Goal: Task Accomplishment & Management: Complete application form

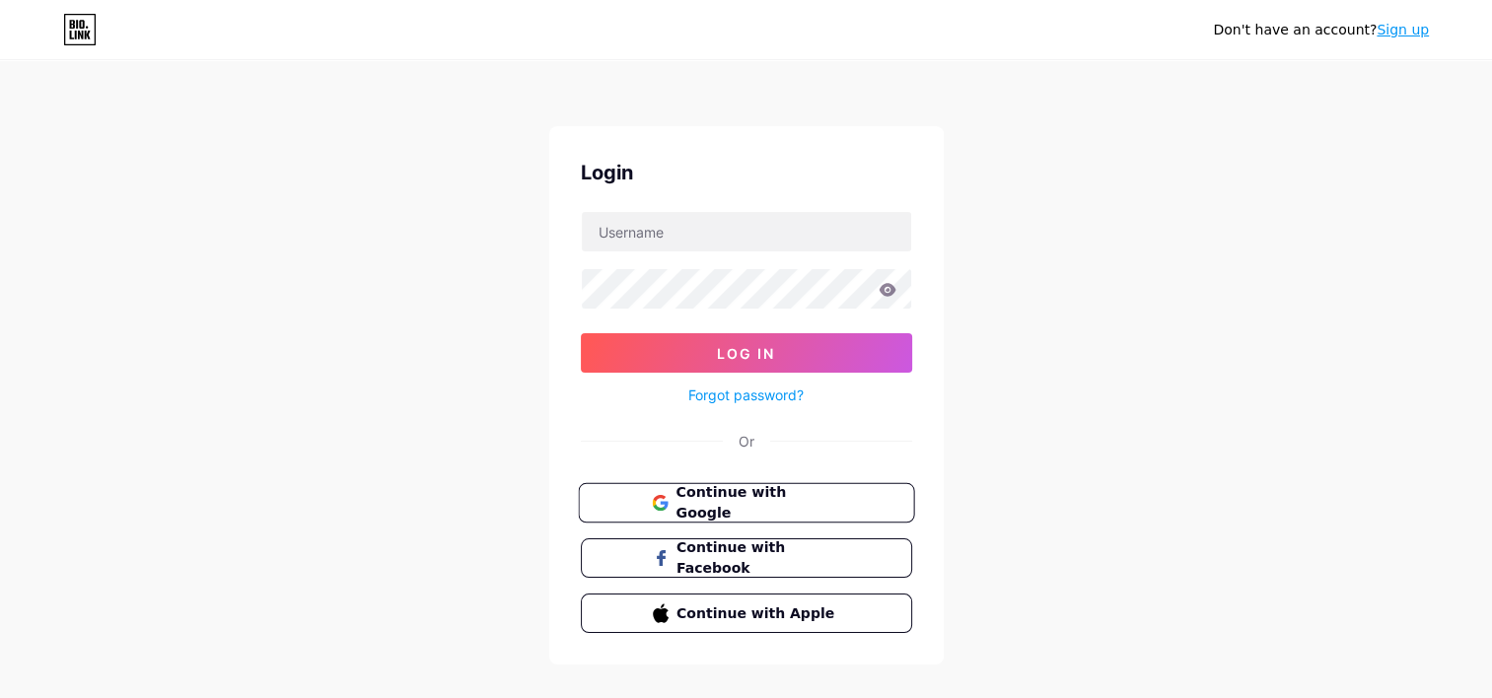
click at [711, 510] on span "Continue with Google" at bounding box center [758, 503] width 165 height 42
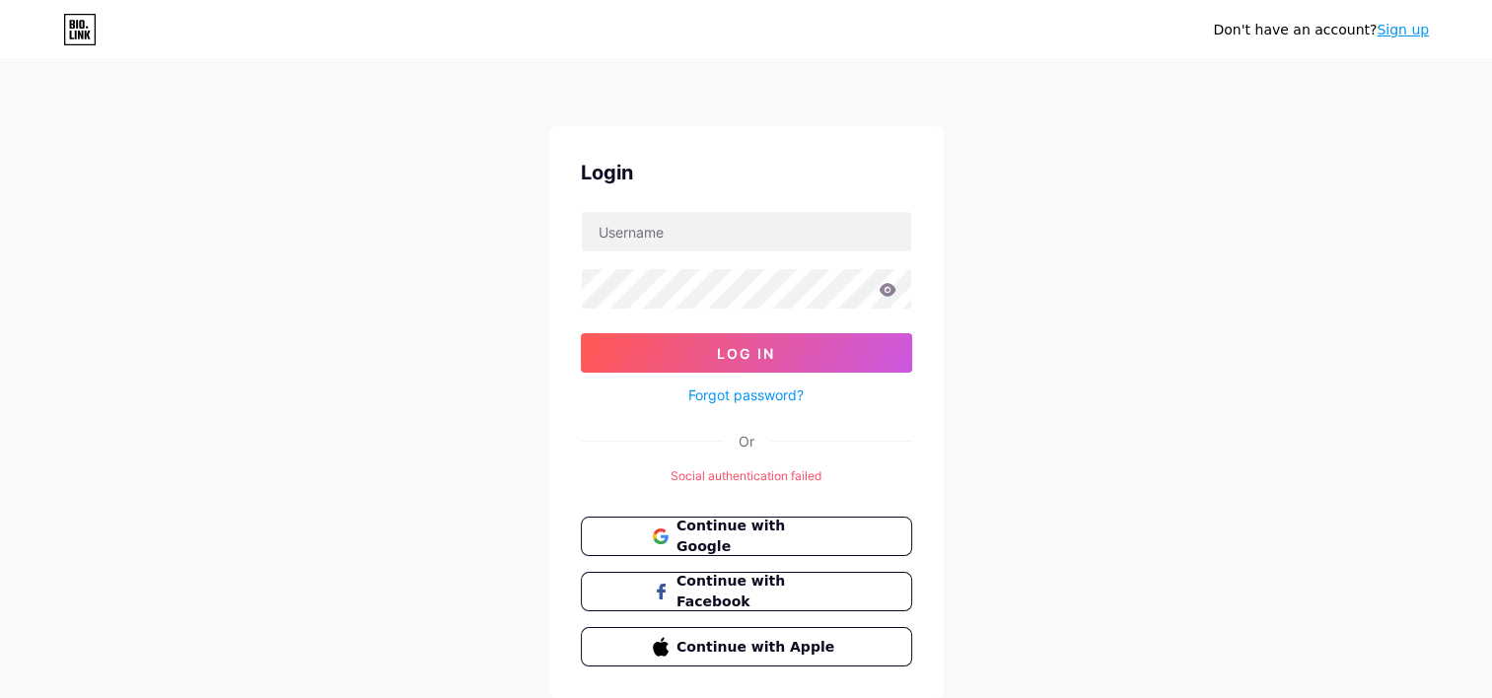
click at [1391, 36] on link "Sign up" at bounding box center [1403, 30] width 52 height 16
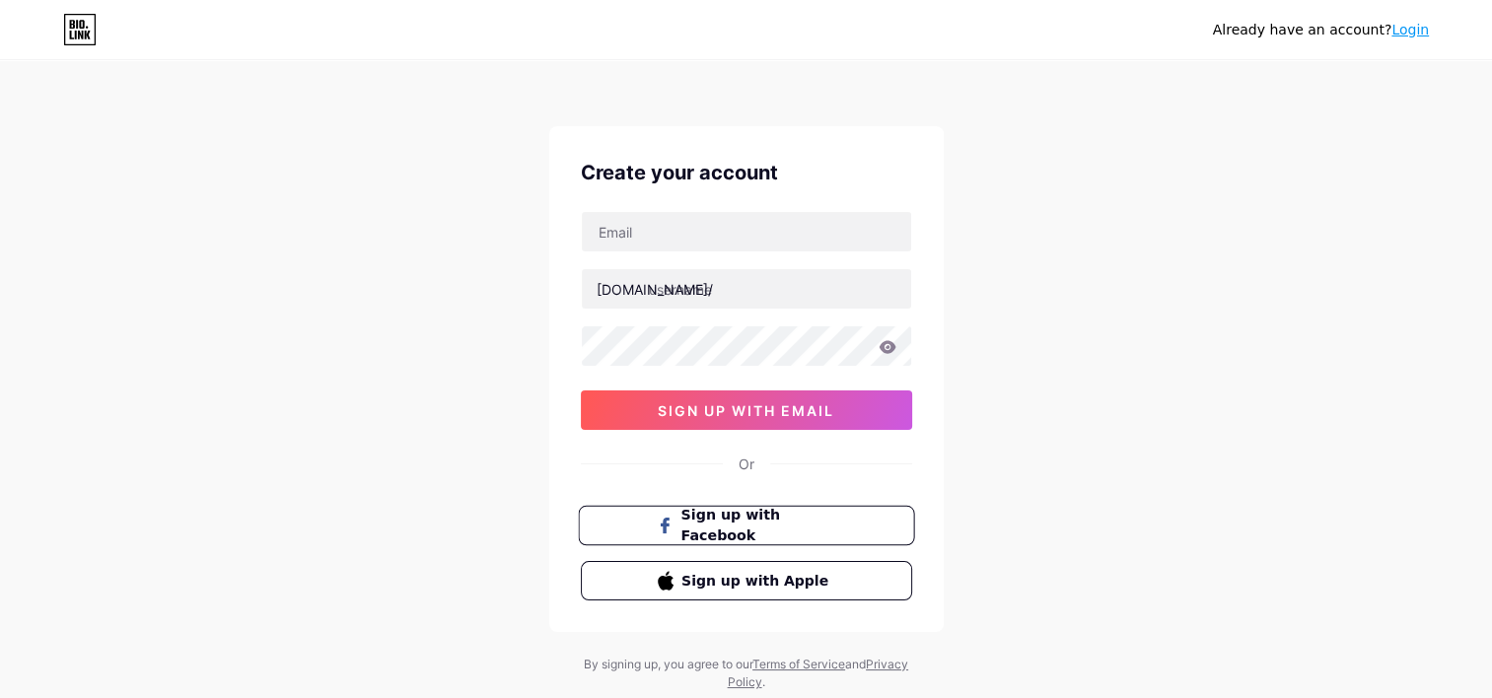
click at [754, 528] on span "Sign up with Facebook" at bounding box center [757, 526] width 155 height 42
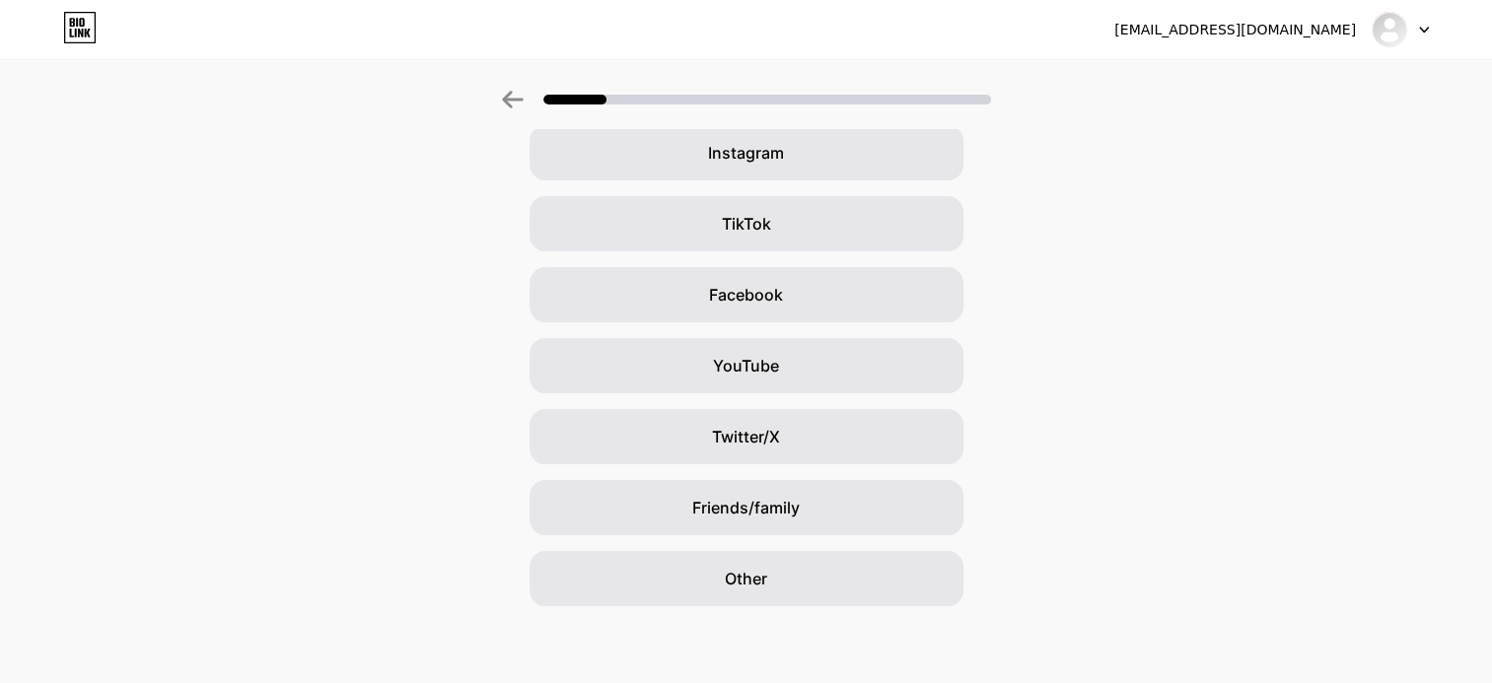
scroll to position [167, 0]
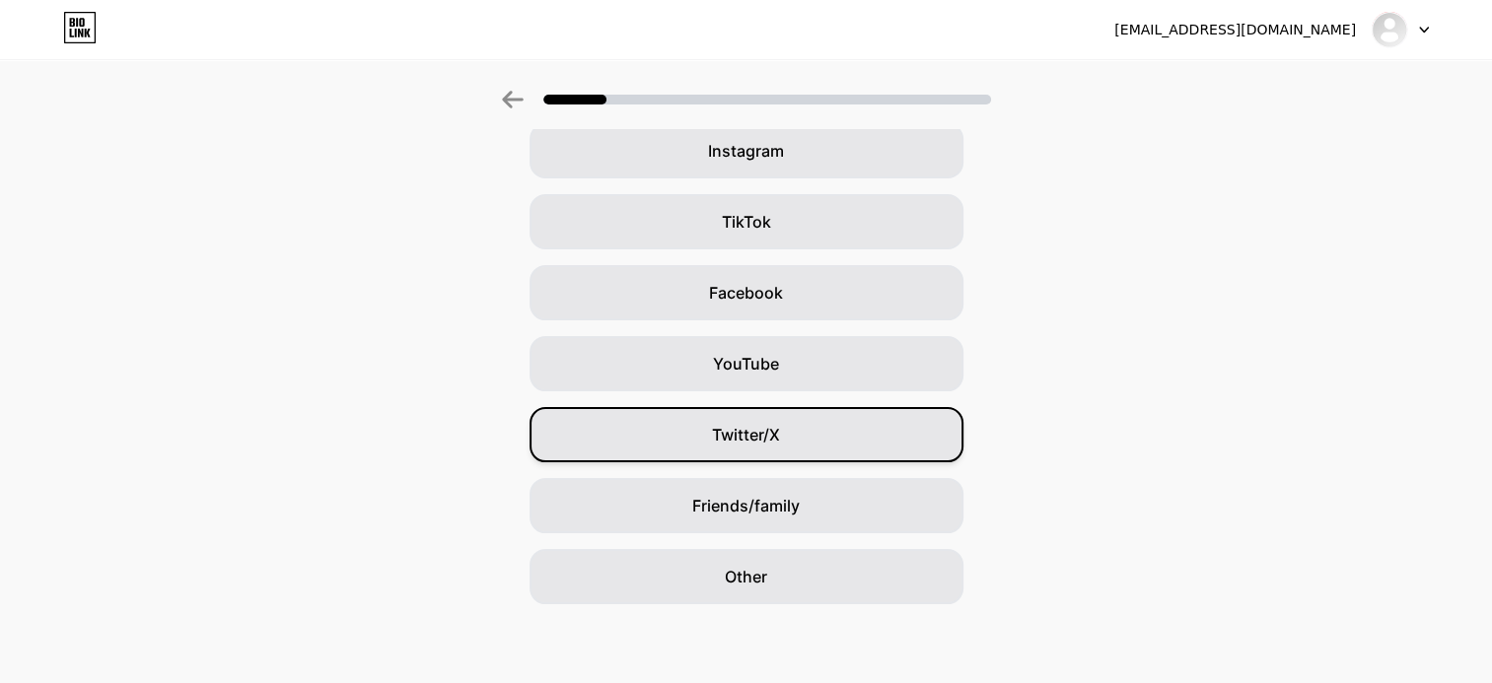
click at [749, 430] on span "Twitter/X" at bounding box center [746, 435] width 68 height 24
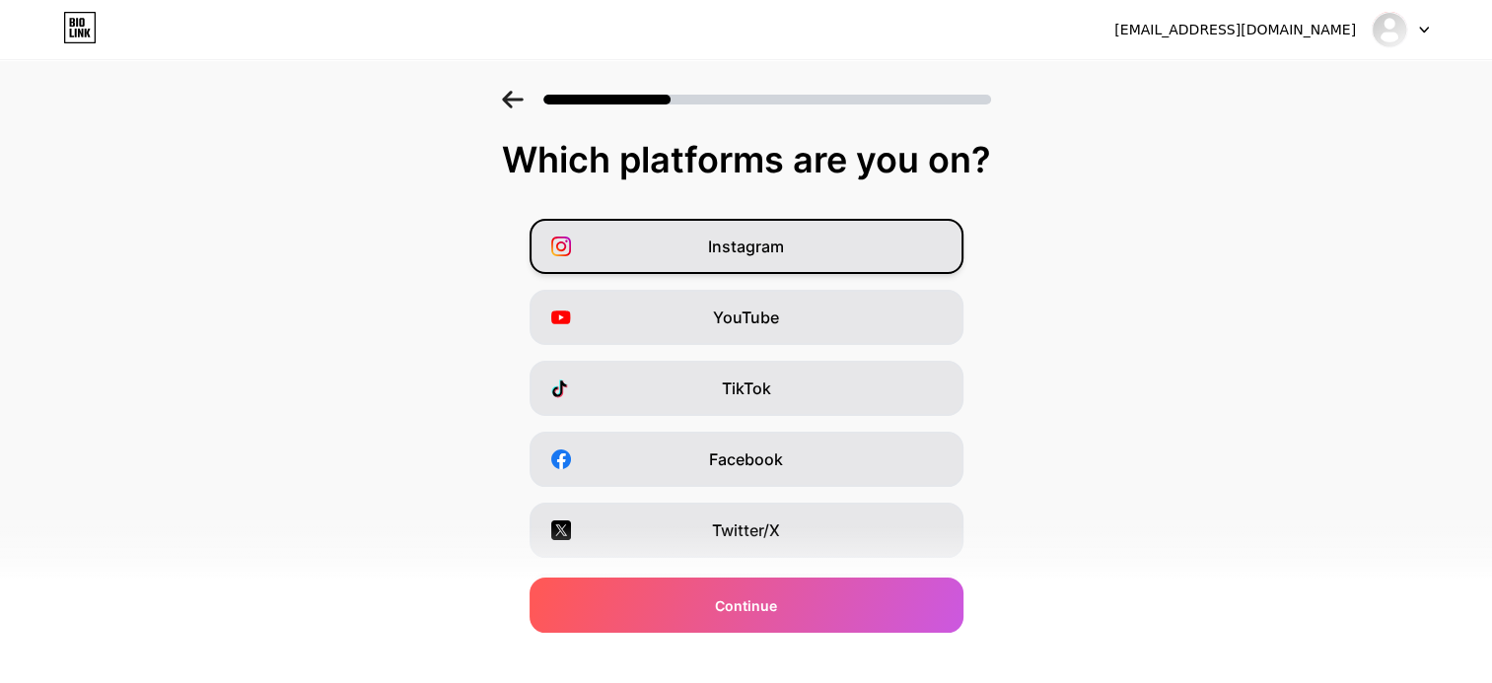
click at [765, 241] on span "Instagram" at bounding box center [746, 247] width 76 height 24
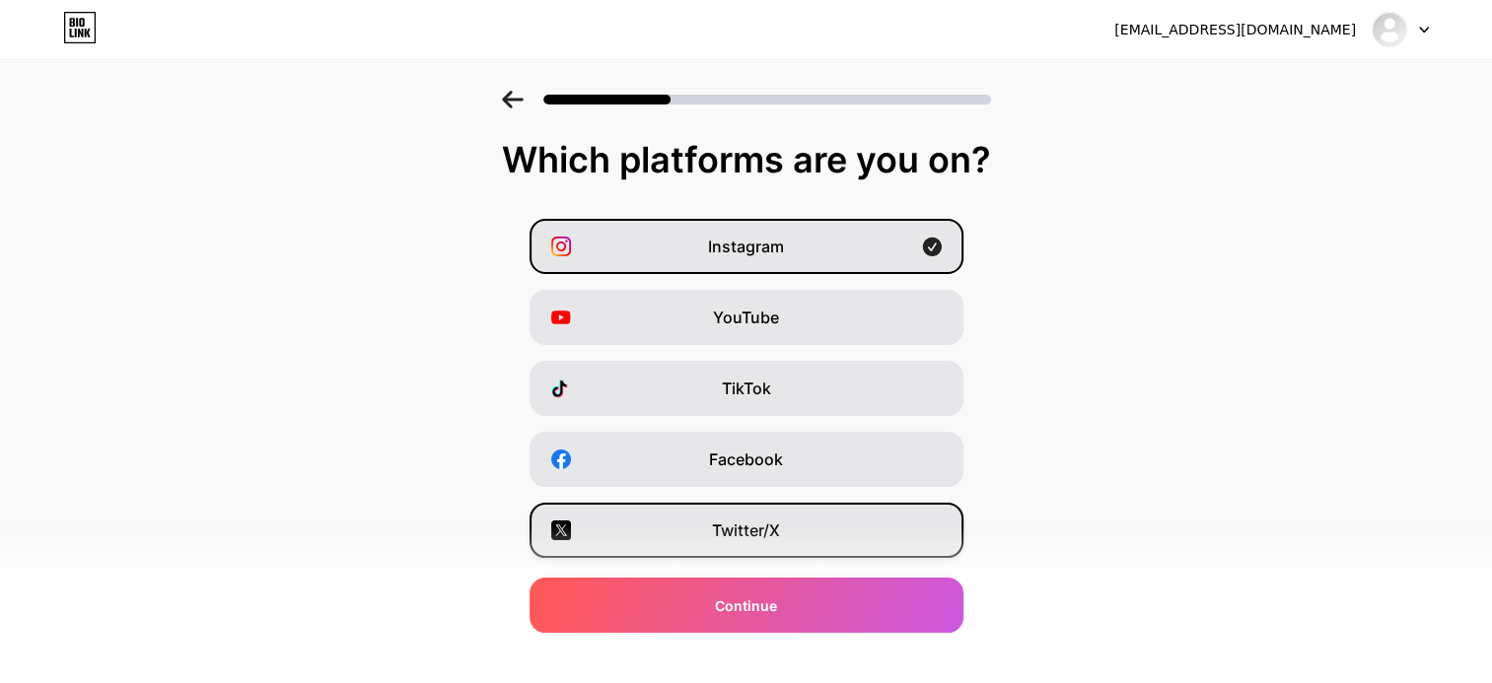
click at [793, 518] on div "Twitter/X" at bounding box center [747, 530] width 434 height 55
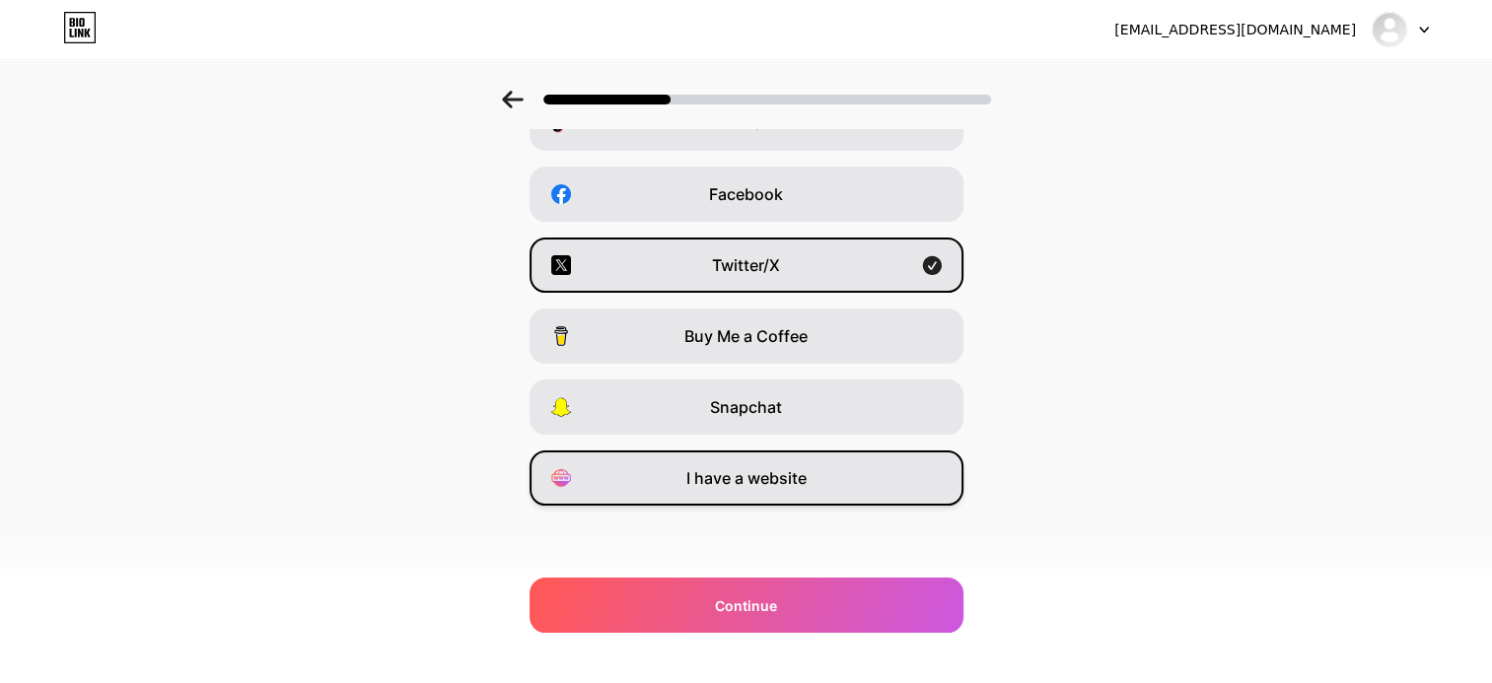
click at [769, 486] on span "I have a website" at bounding box center [746, 478] width 120 height 24
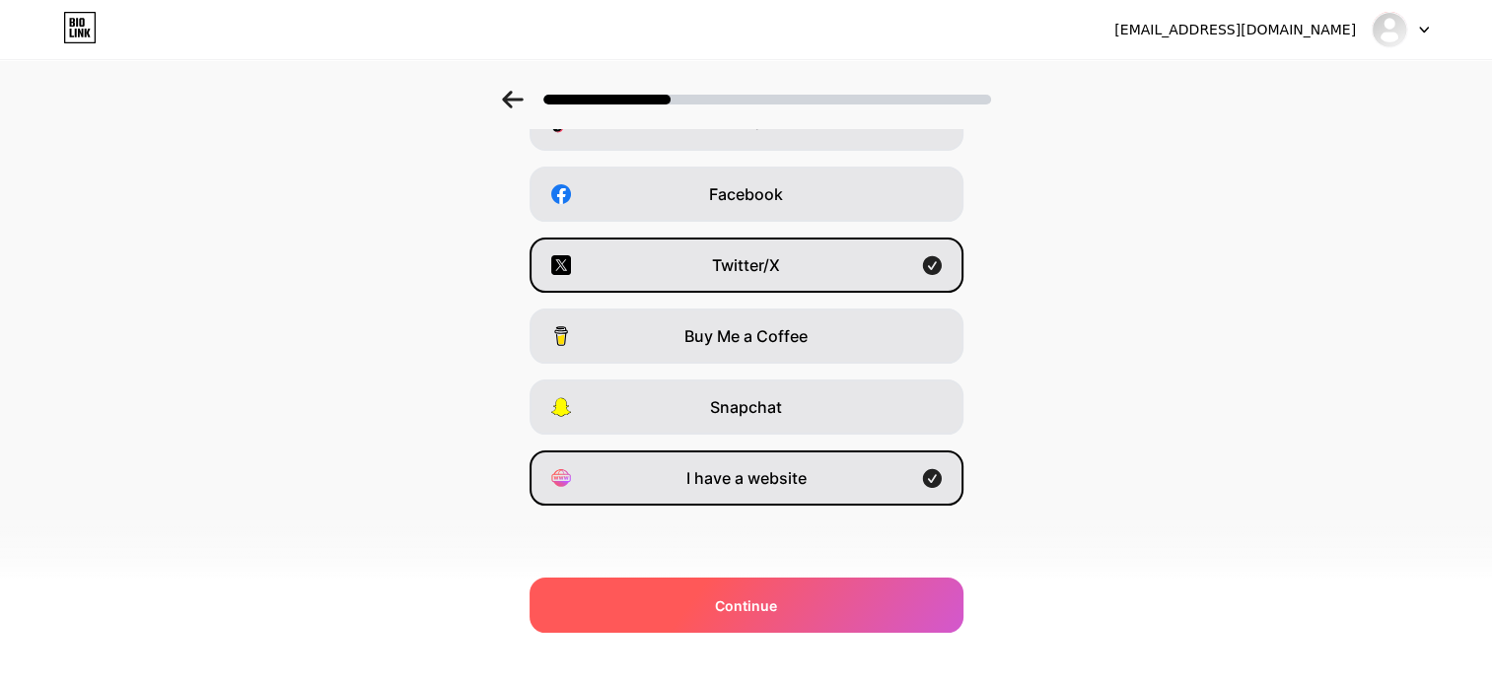
click at [797, 590] on div "Continue" at bounding box center [747, 605] width 434 height 55
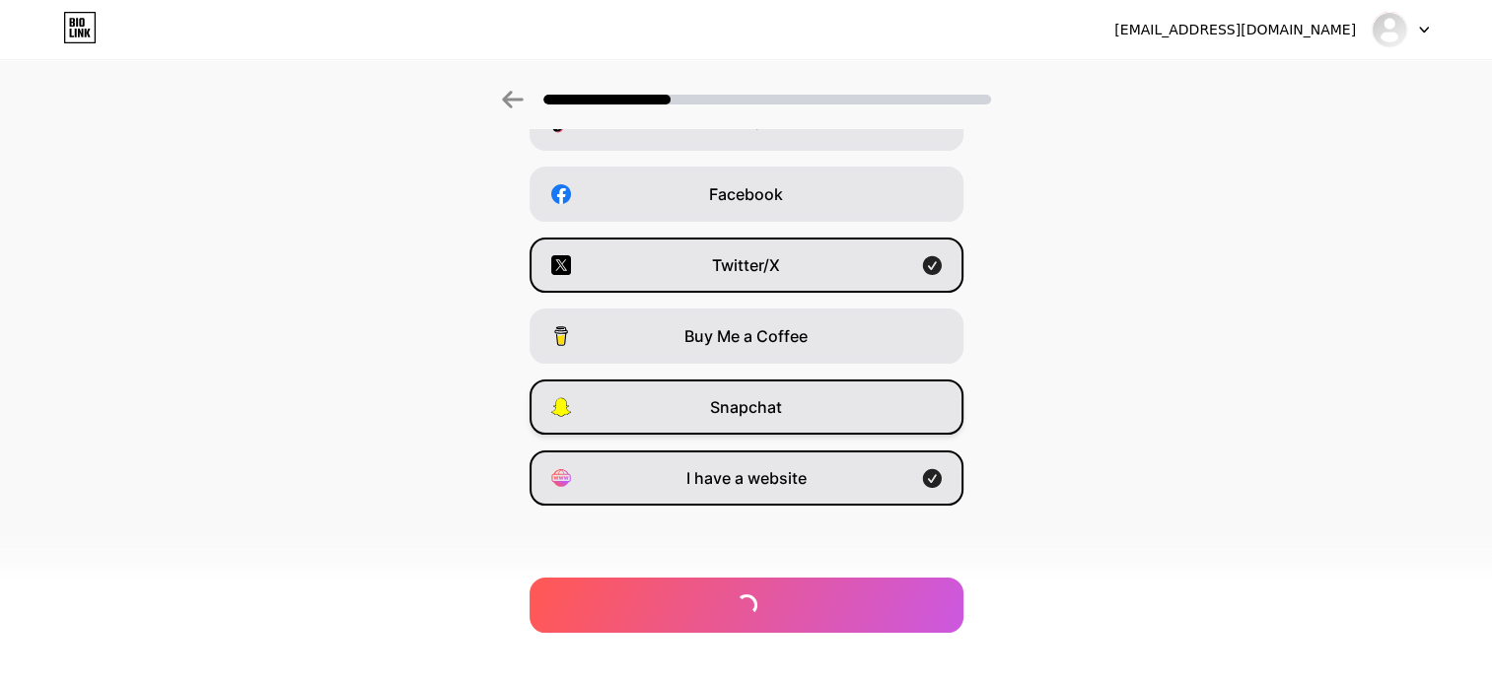
scroll to position [0, 0]
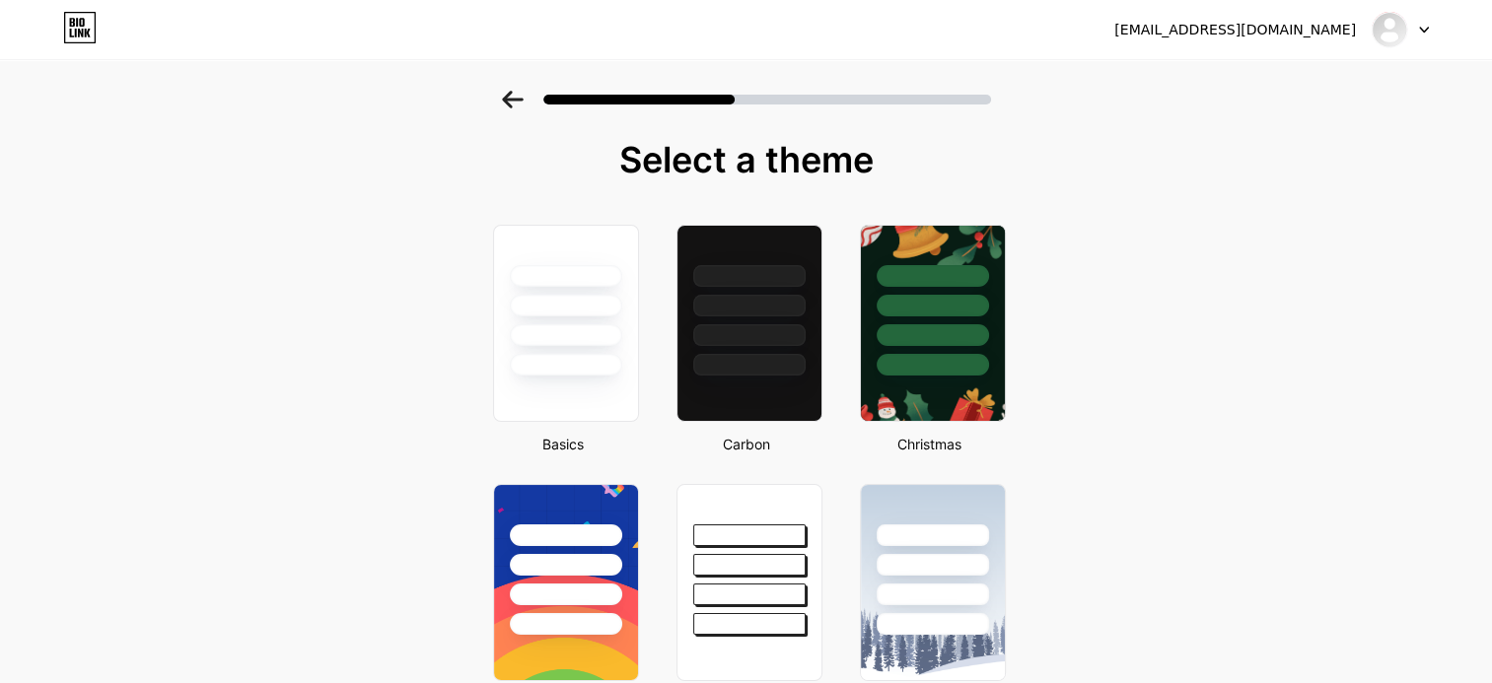
click at [509, 96] on icon at bounding box center [513, 100] width 22 height 18
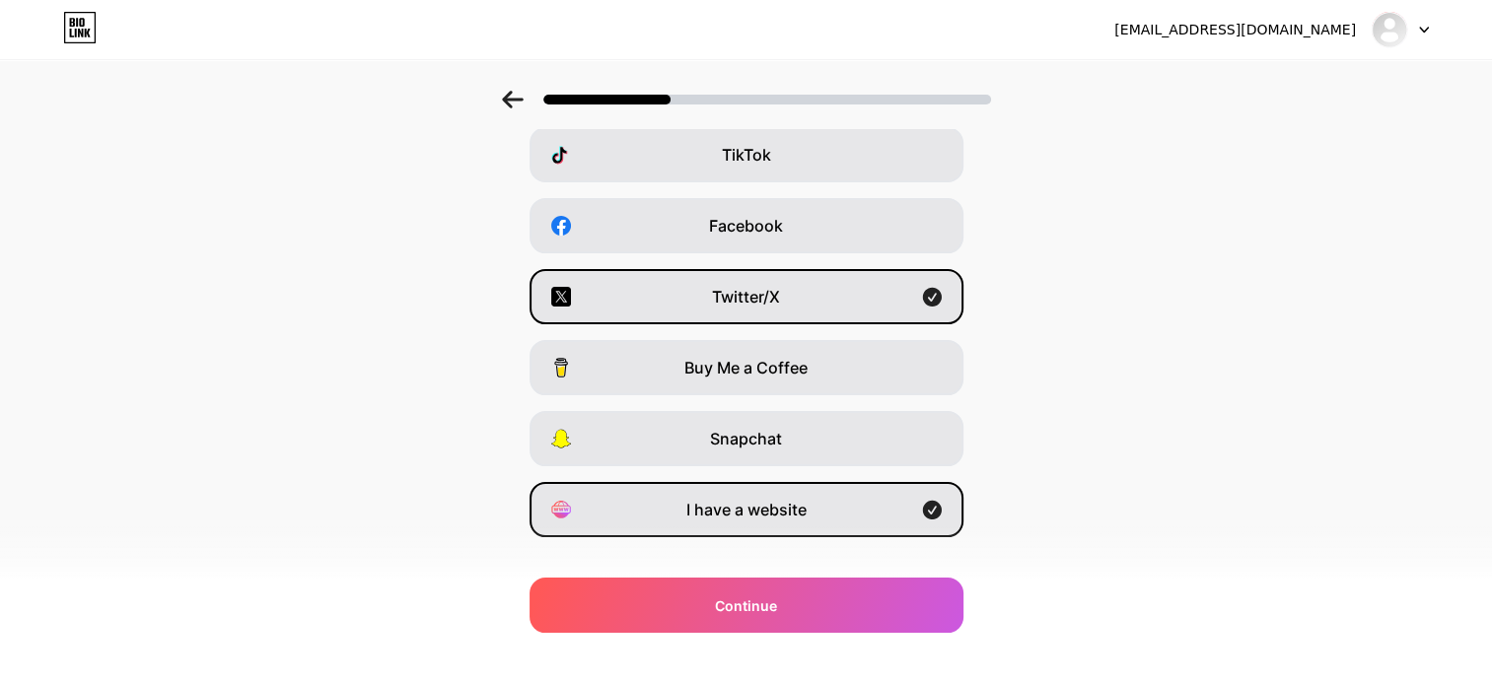
scroll to position [265, 0]
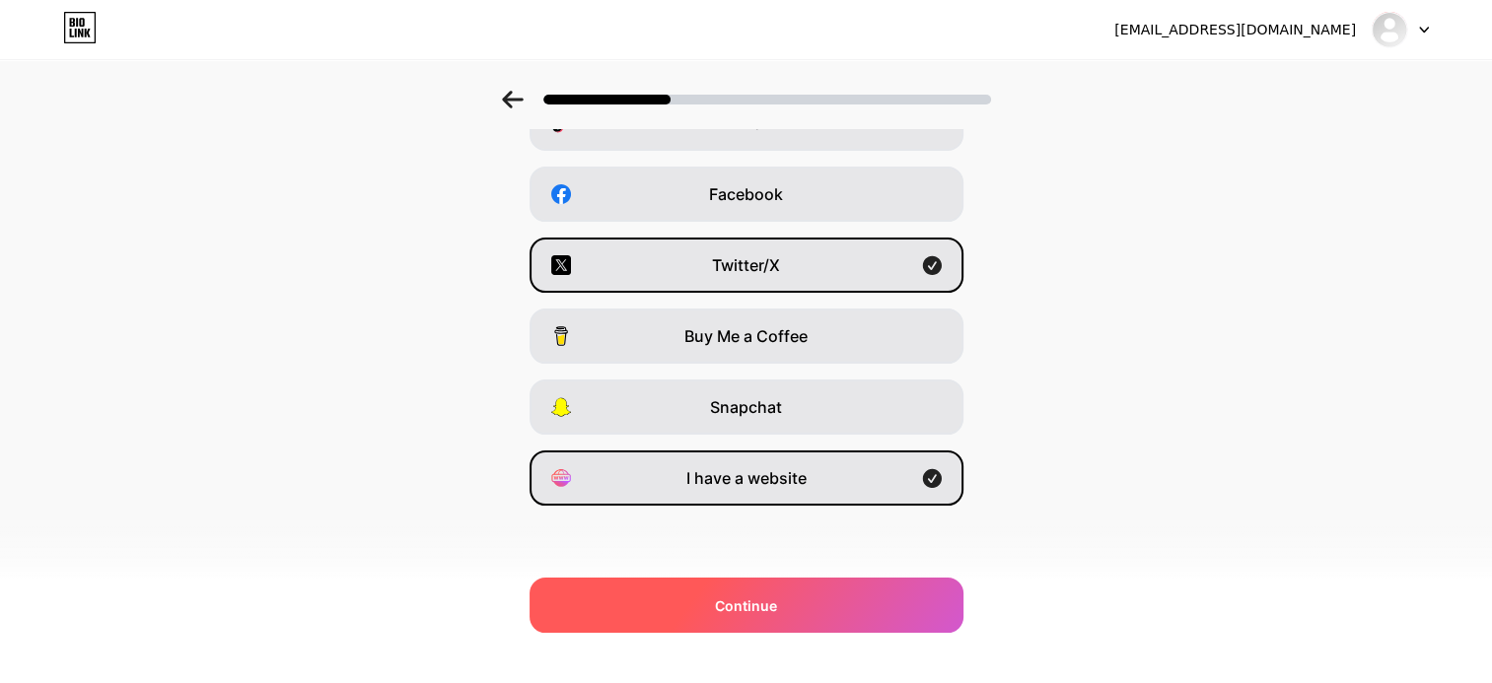
click at [762, 596] on span "Continue" at bounding box center [746, 606] width 62 height 21
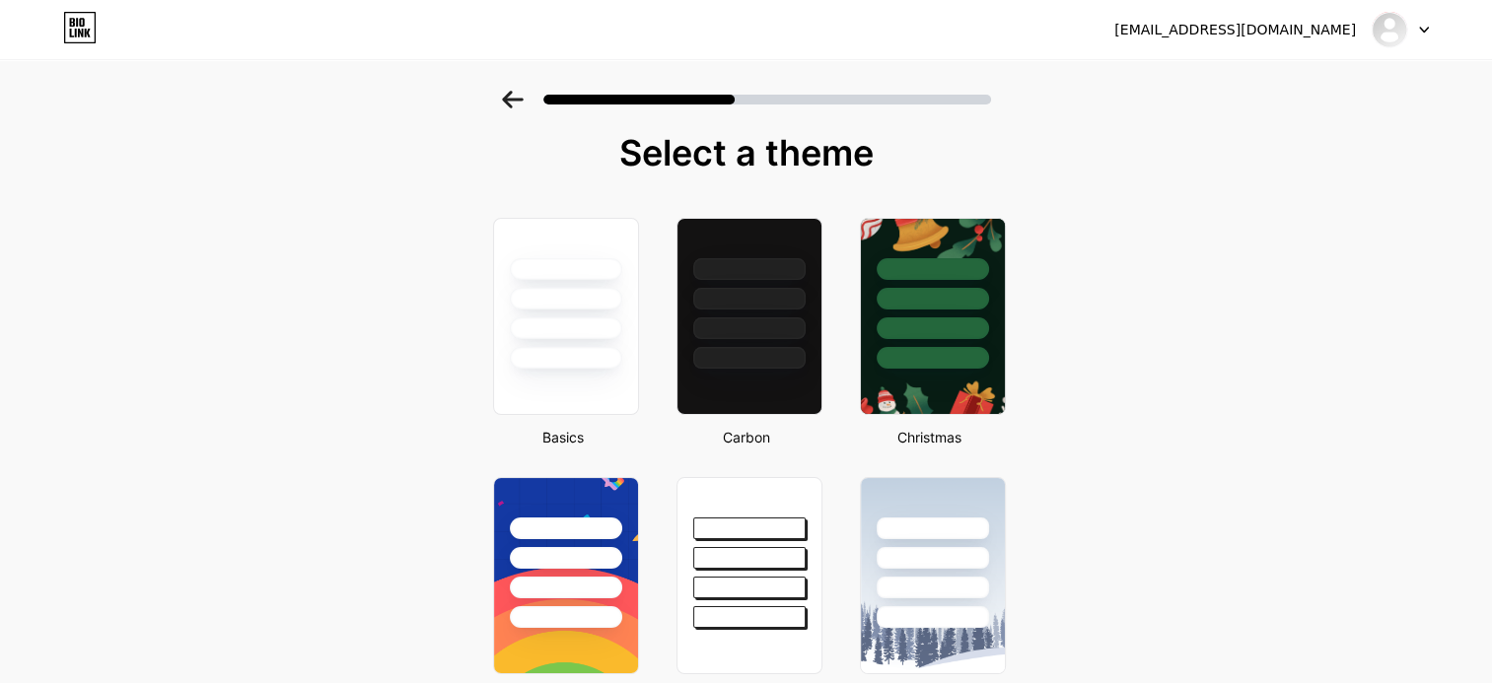
scroll to position [0, 0]
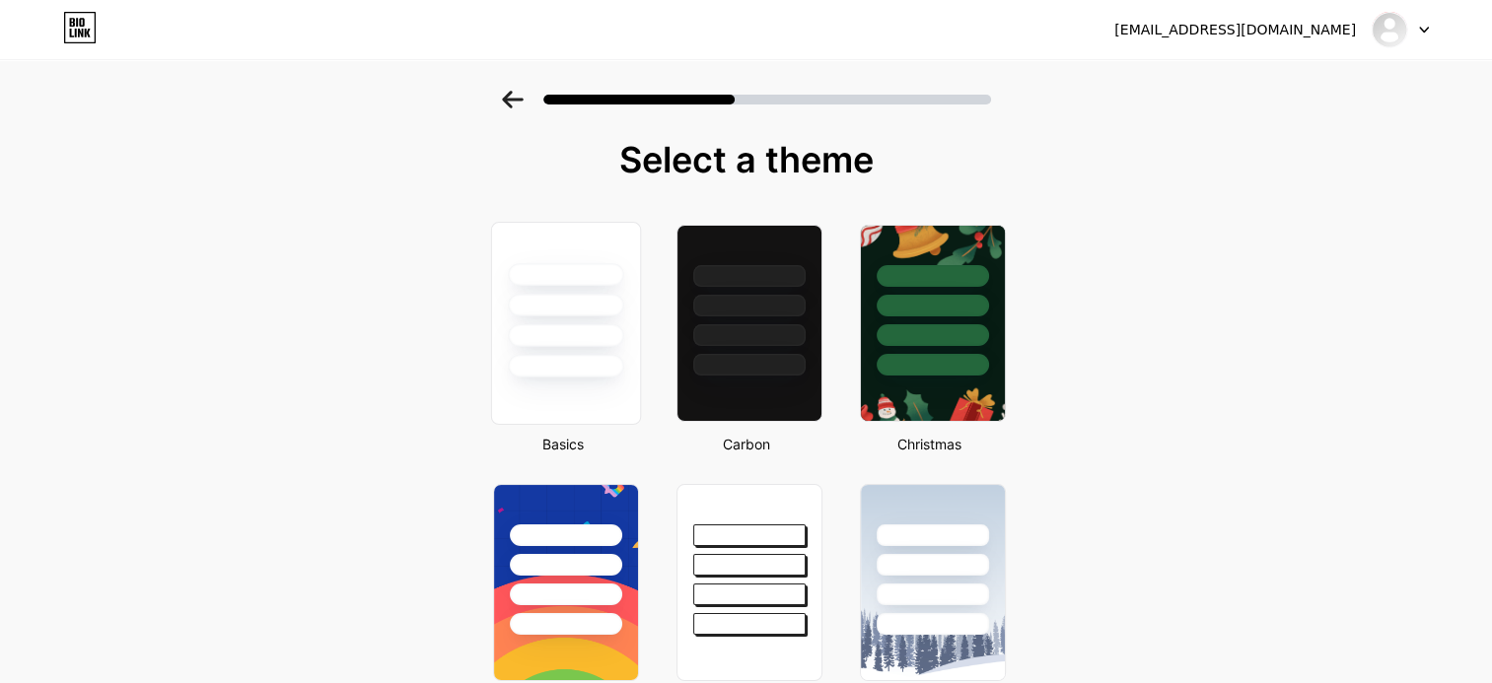
click at [572, 320] on div at bounding box center [565, 300] width 148 height 155
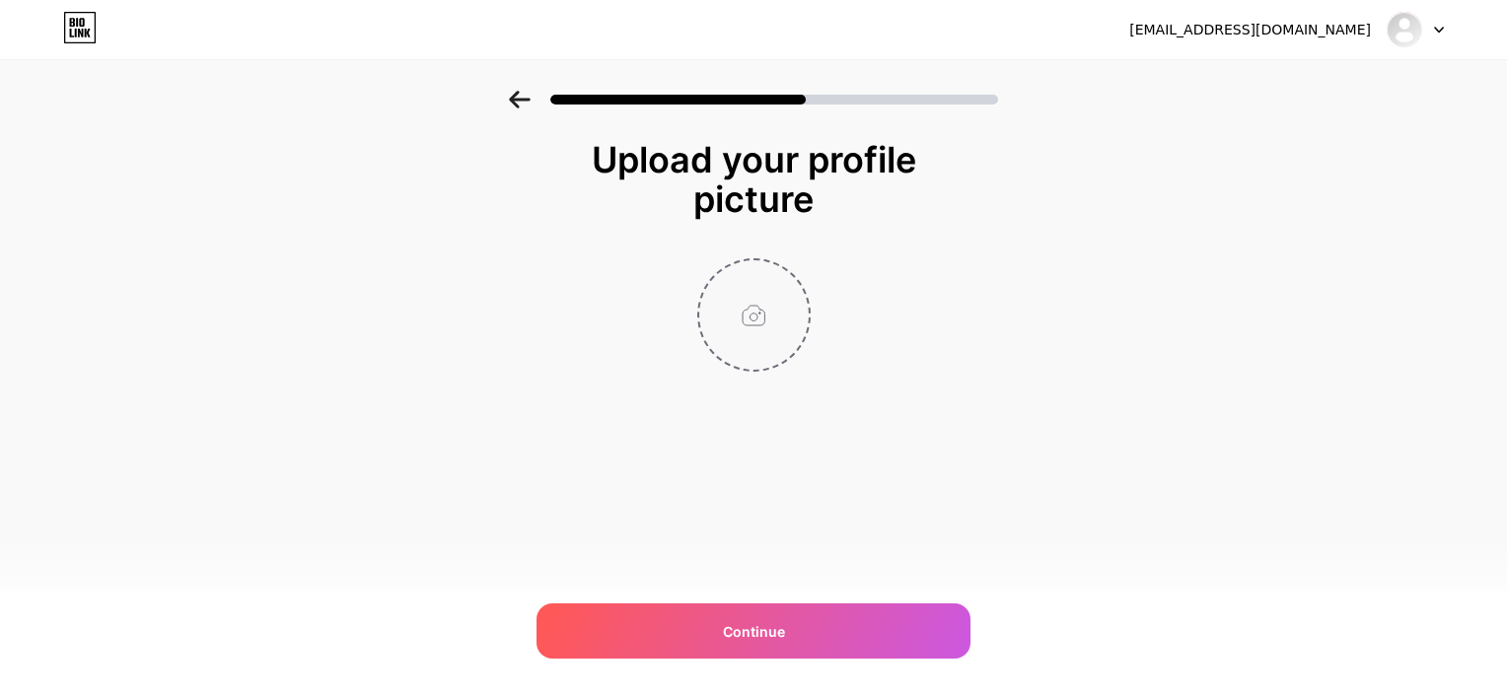
click at [757, 312] on input "file" at bounding box center [753, 314] width 109 height 109
type input "C:\fakepath\412496621_369406179070857_5420476747398543352_n.webp"
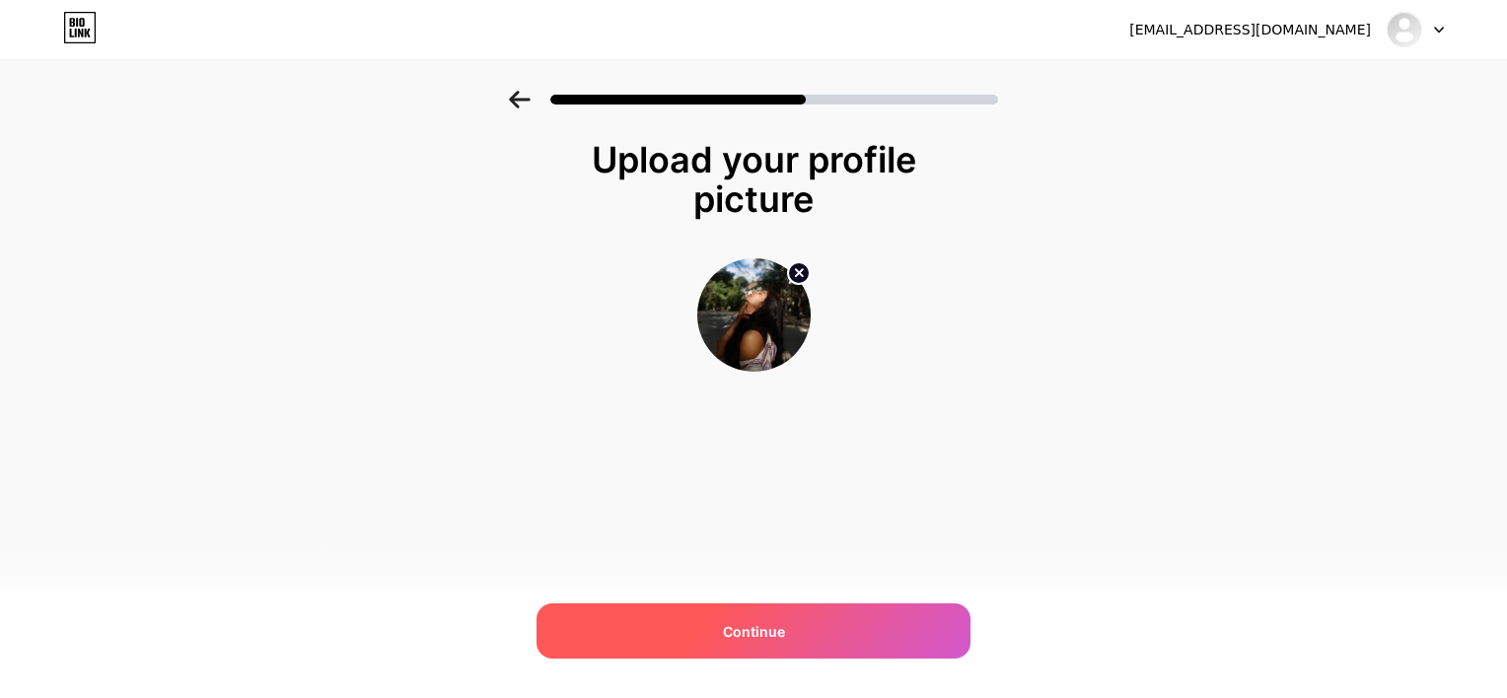
click at [769, 631] on span "Continue" at bounding box center [754, 631] width 62 height 21
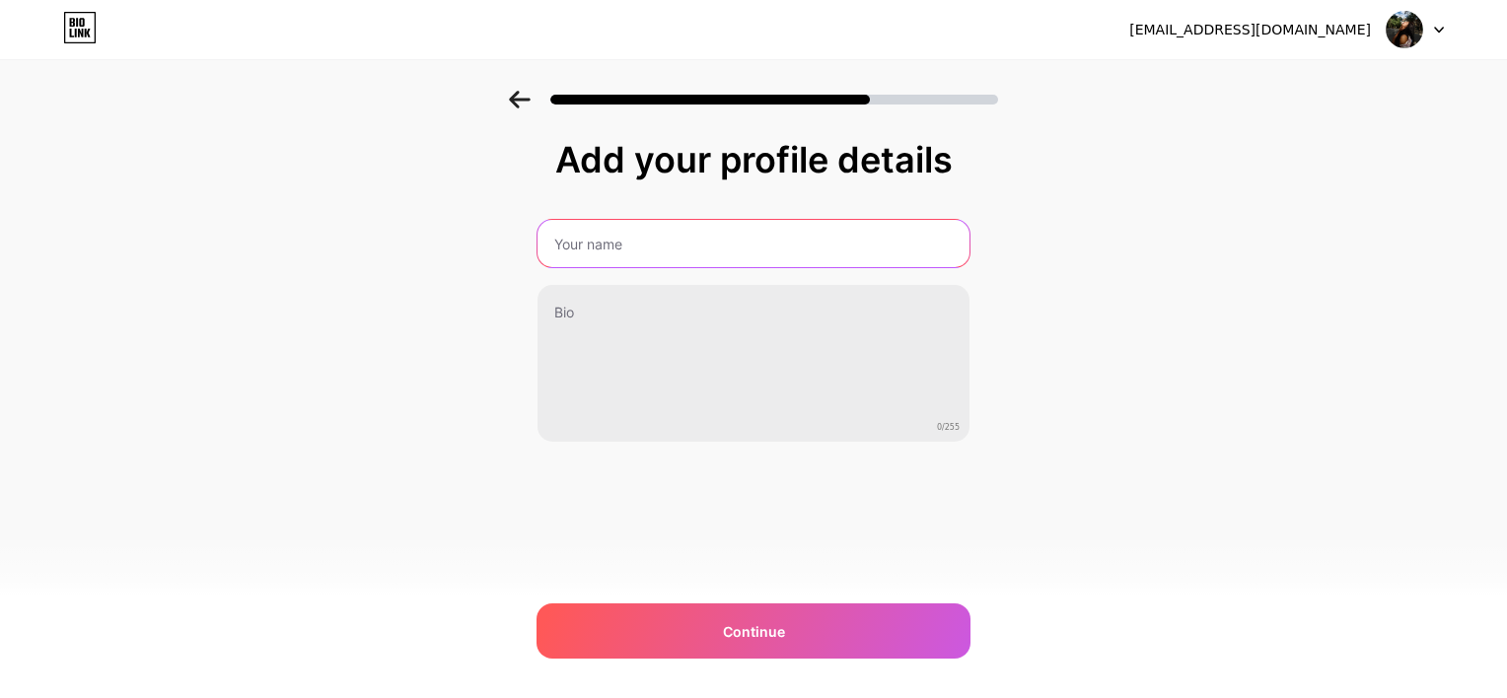
click at [631, 238] on input "text" at bounding box center [753, 243] width 432 height 47
click at [773, 252] on input "ICU Edits" at bounding box center [754, 243] width 436 height 47
type input "ICU Edits"
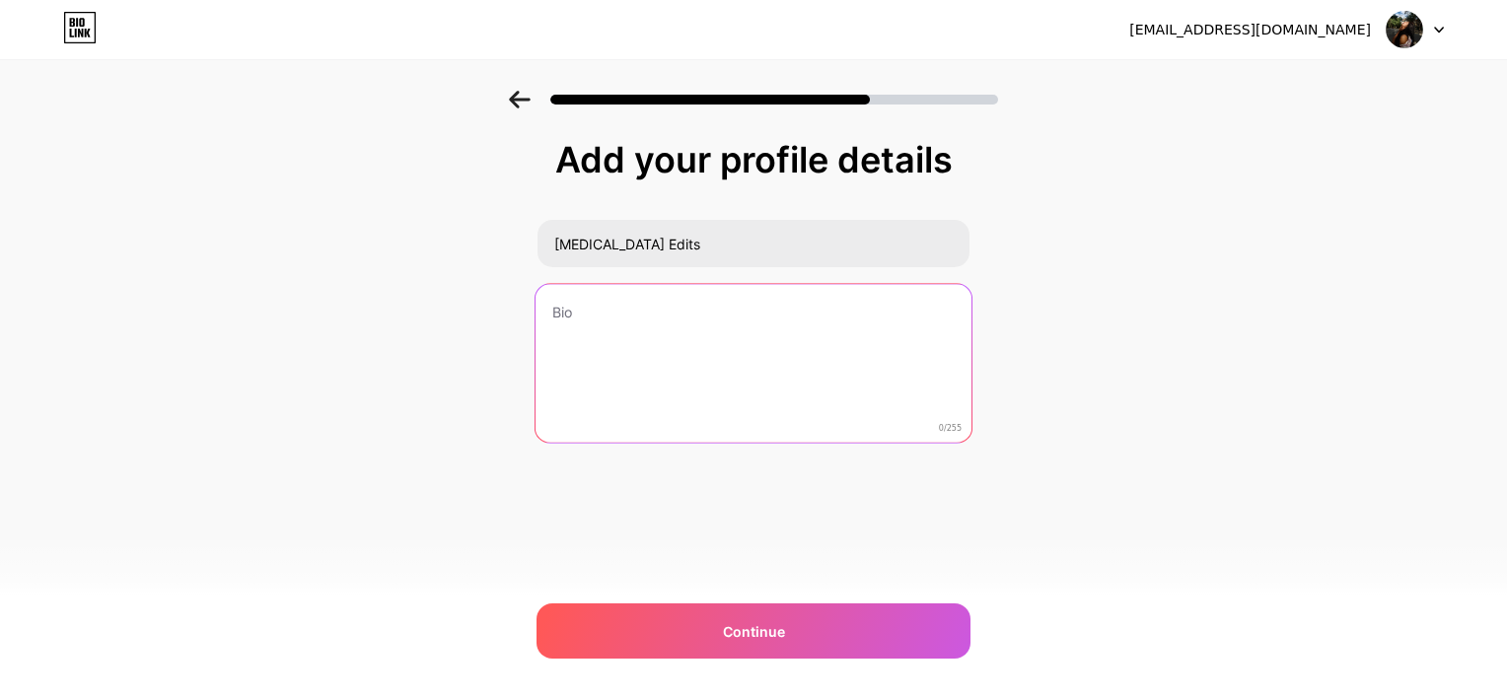
click at [719, 322] on textarea at bounding box center [754, 364] width 436 height 161
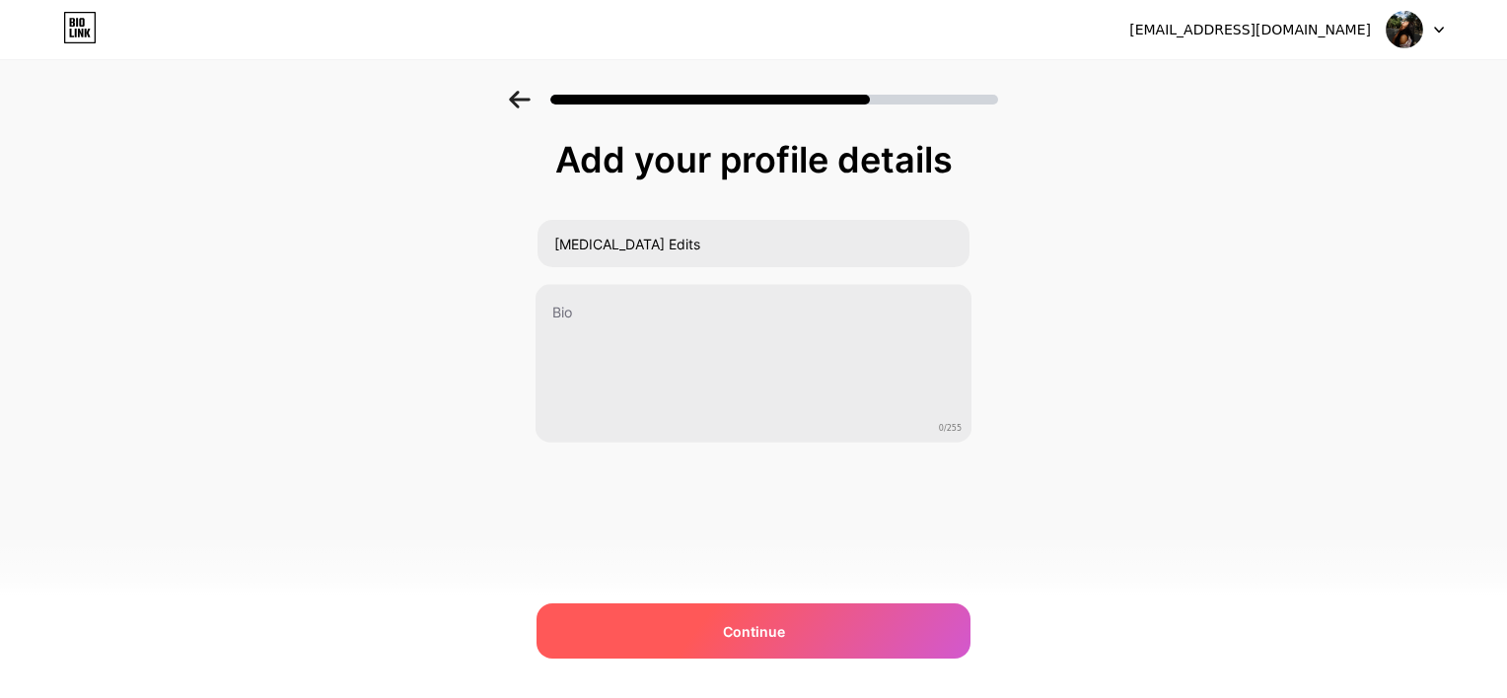
click at [816, 645] on div "Continue" at bounding box center [753, 631] width 434 height 55
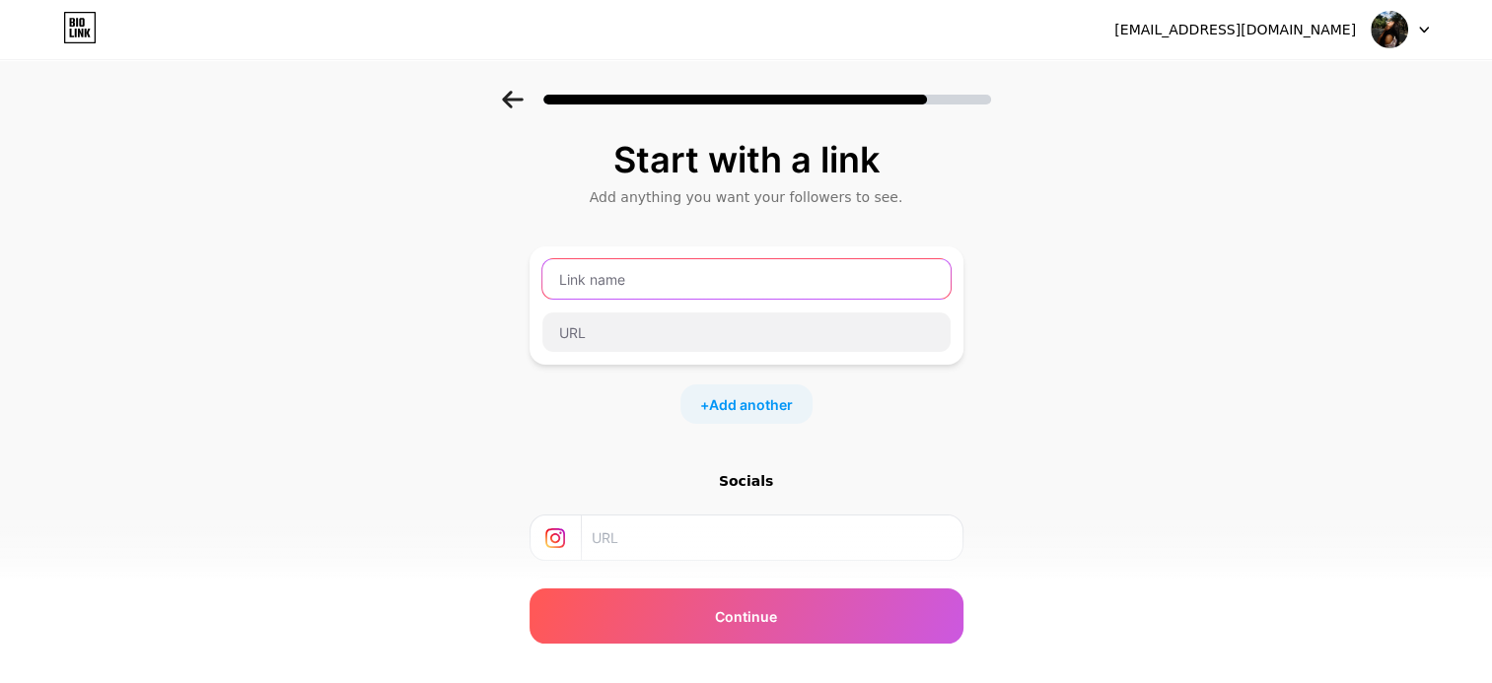
click at [724, 268] on input "text" at bounding box center [746, 278] width 408 height 39
click at [694, 540] on input "text" at bounding box center [771, 538] width 358 height 44
click at [666, 538] on input "text" at bounding box center [771, 538] width 358 height 44
paste input "https://www.instagram.com/icu_ai/"
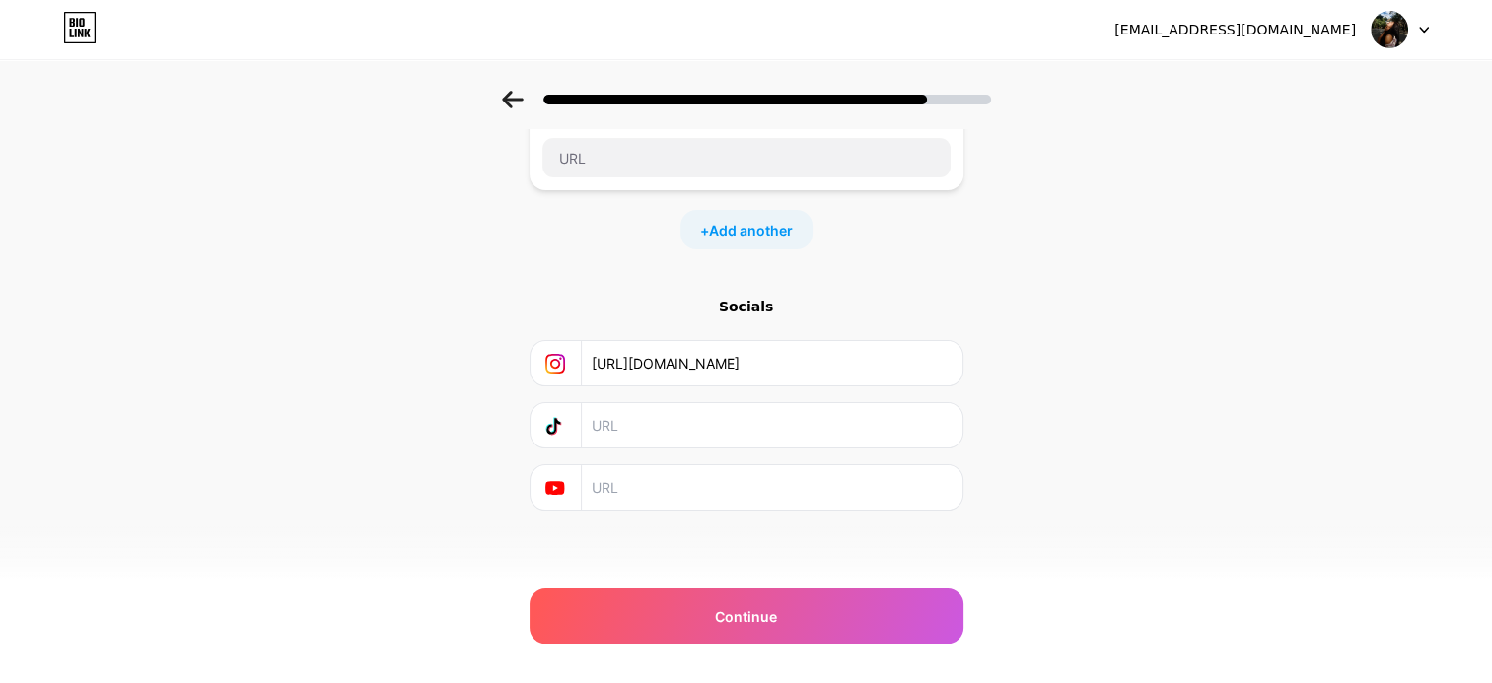
scroll to position [178, 0]
type input "https://www.instagram.com/icu_ai/"
click at [995, 316] on div "Start with a link Add anything you want your followers to see. + Add another So…" at bounding box center [746, 259] width 1492 height 693
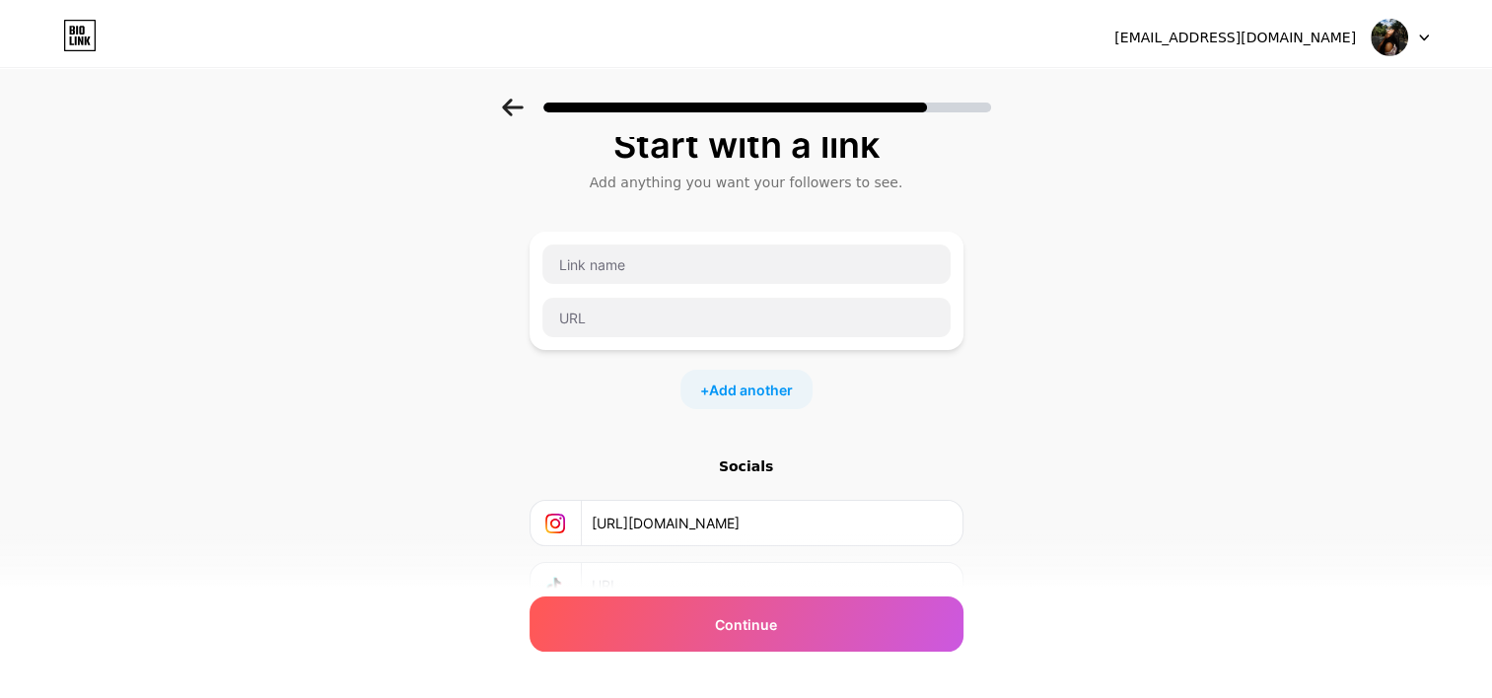
scroll to position [0, 0]
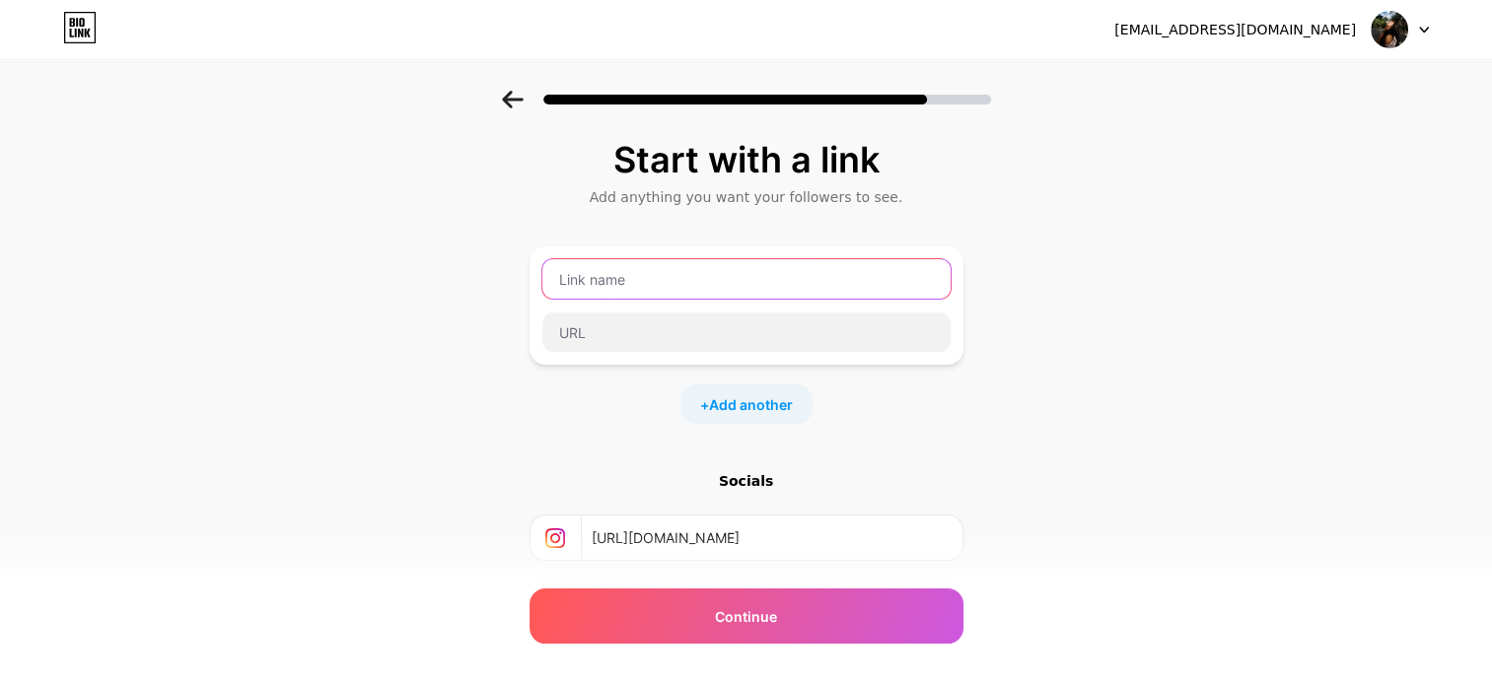
click at [631, 283] on input "text" at bounding box center [746, 278] width 408 height 39
type input "Teligram"
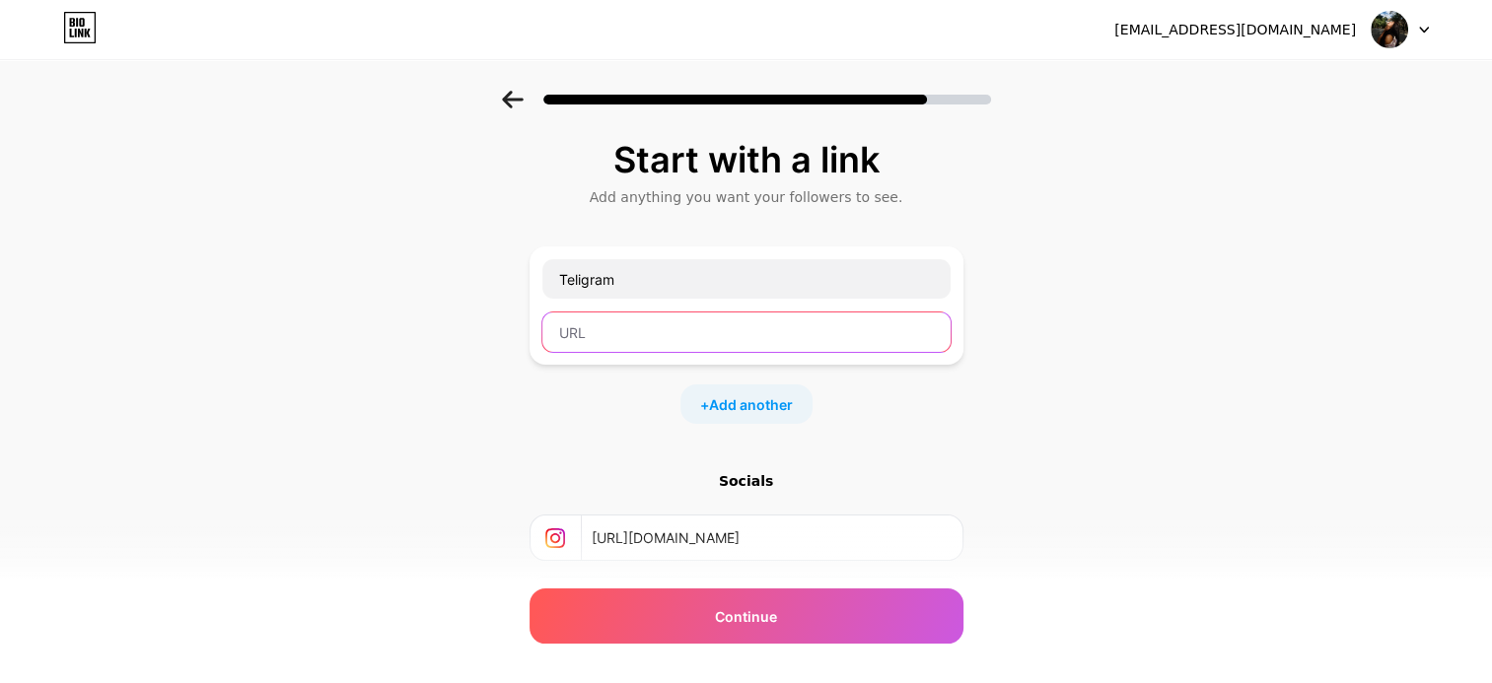
click at [644, 339] on input "text" at bounding box center [746, 332] width 408 height 39
paste input "https://t.me/ICUVideo"
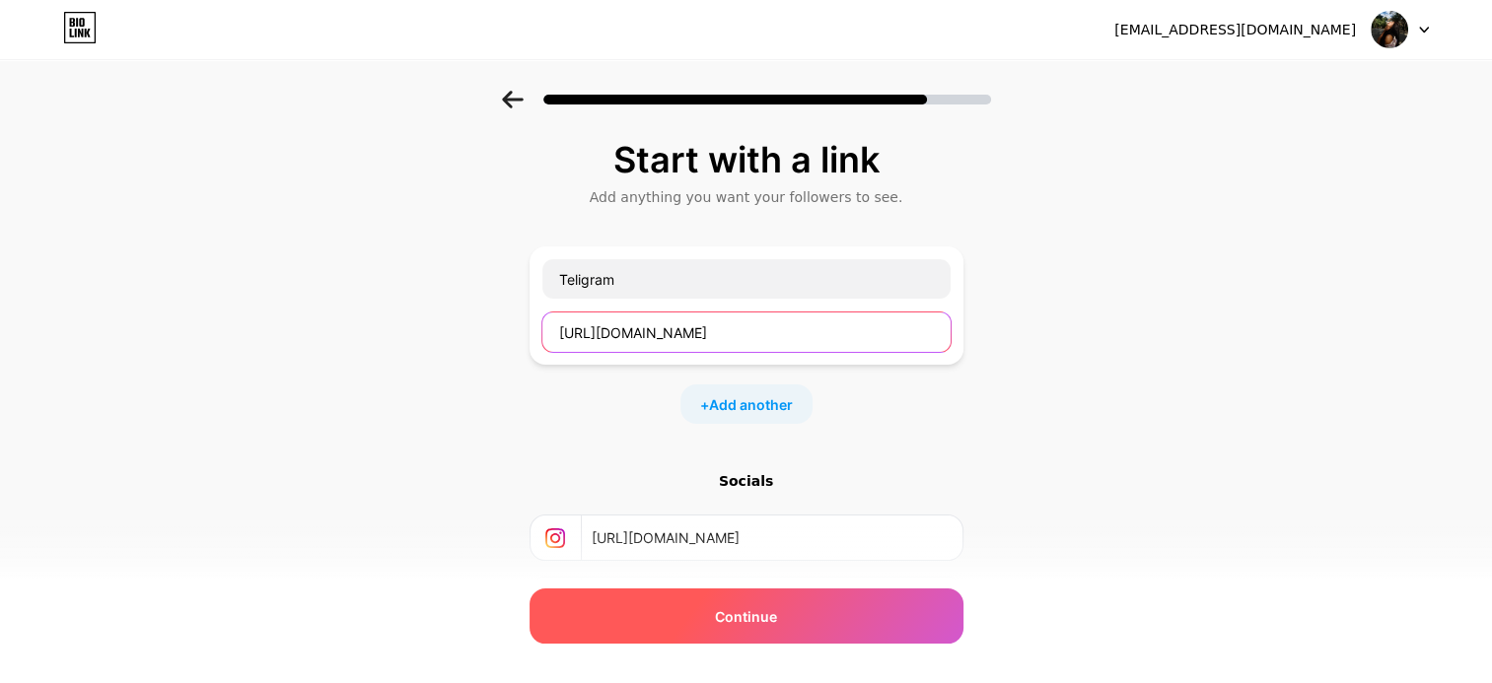
type input "https://t.me/ICUVideo"
click at [815, 615] on div "Continue" at bounding box center [747, 616] width 434 height 55
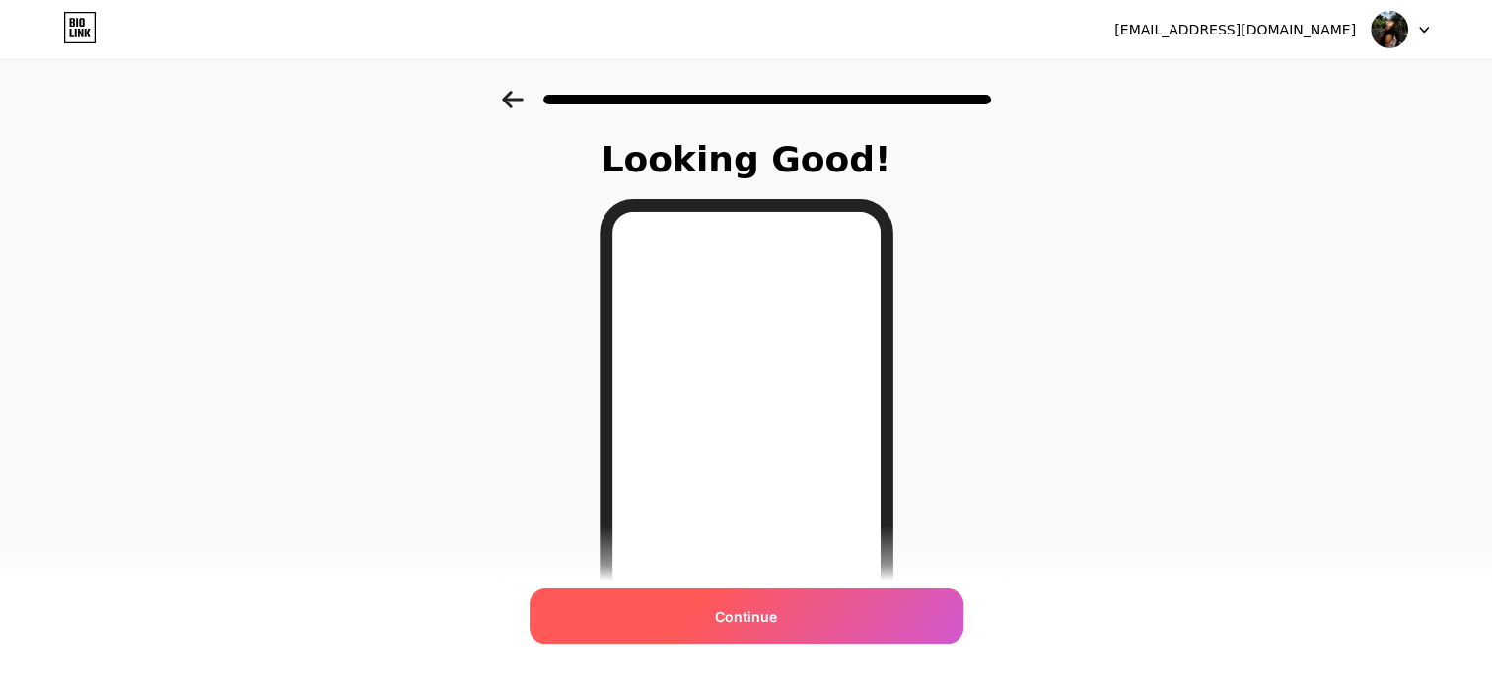
click at [777, 610] on span "Continue" at bounding box center [746, 617] width 62 height 21
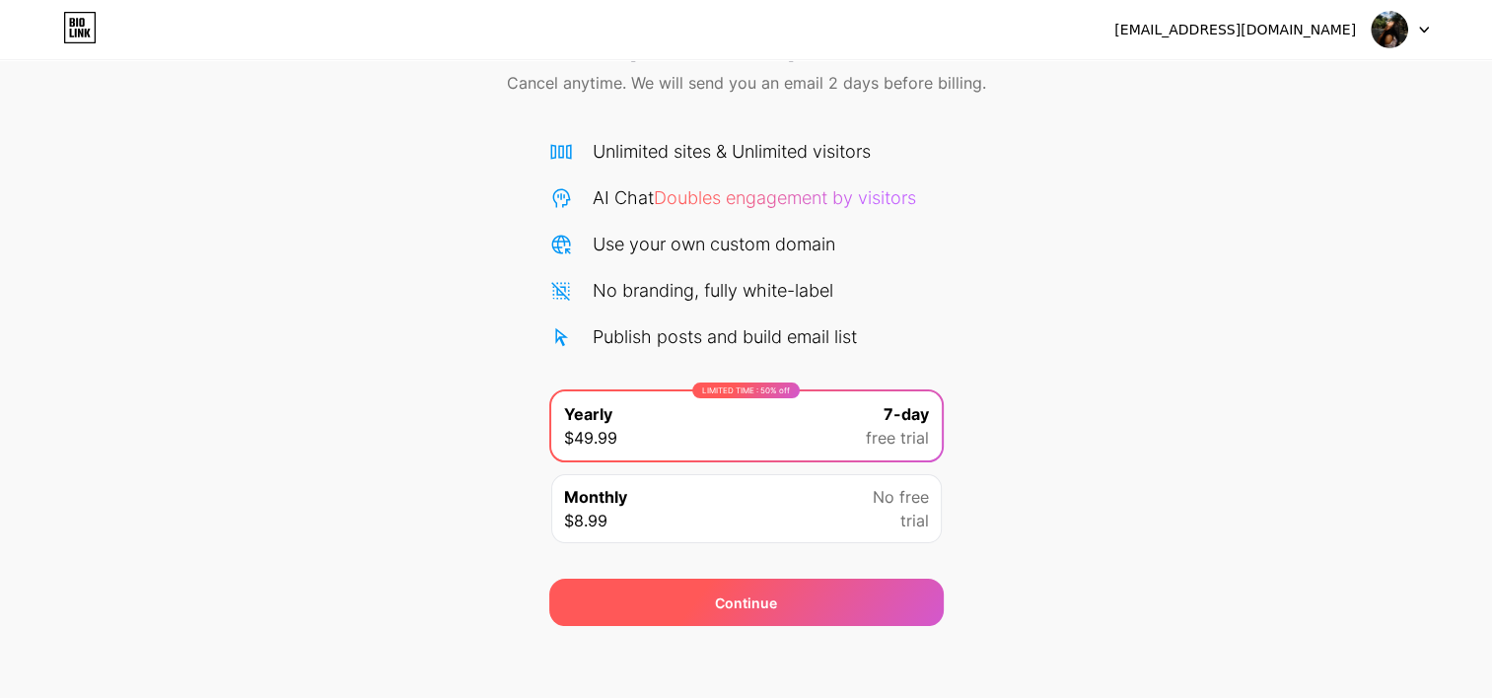
scroll to position [95, 0]
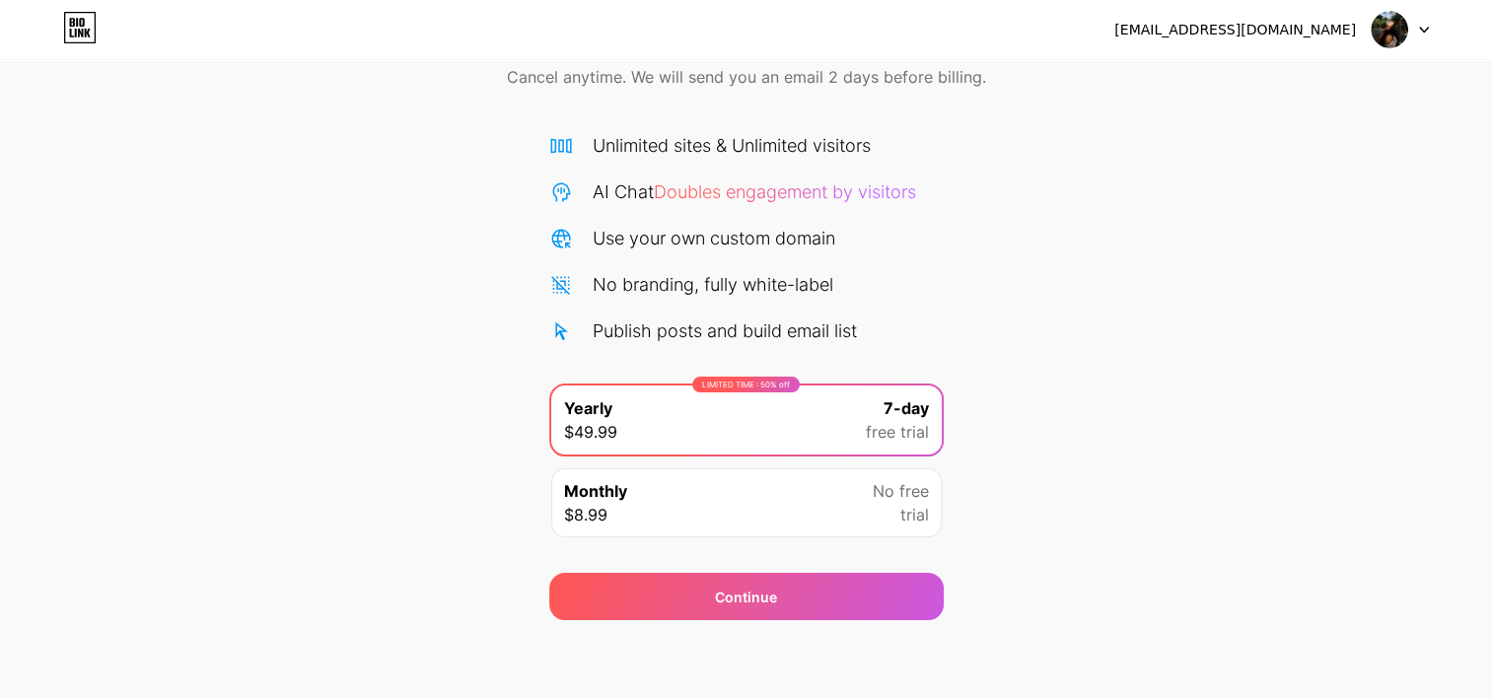
click at [729, 501] on div "Monthly $8.99 No free trial" at bounding box center [746, 502] width 391 height 69
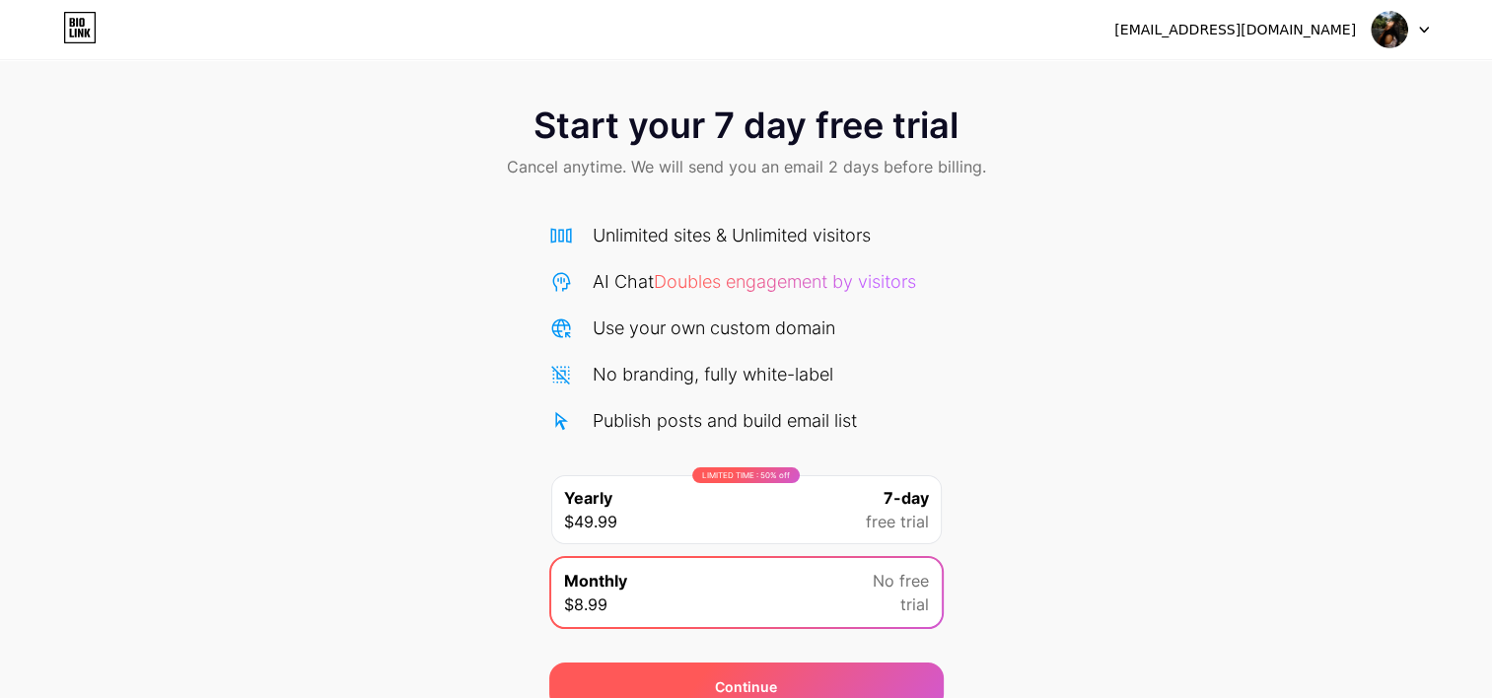
scroll to position [0, 0]
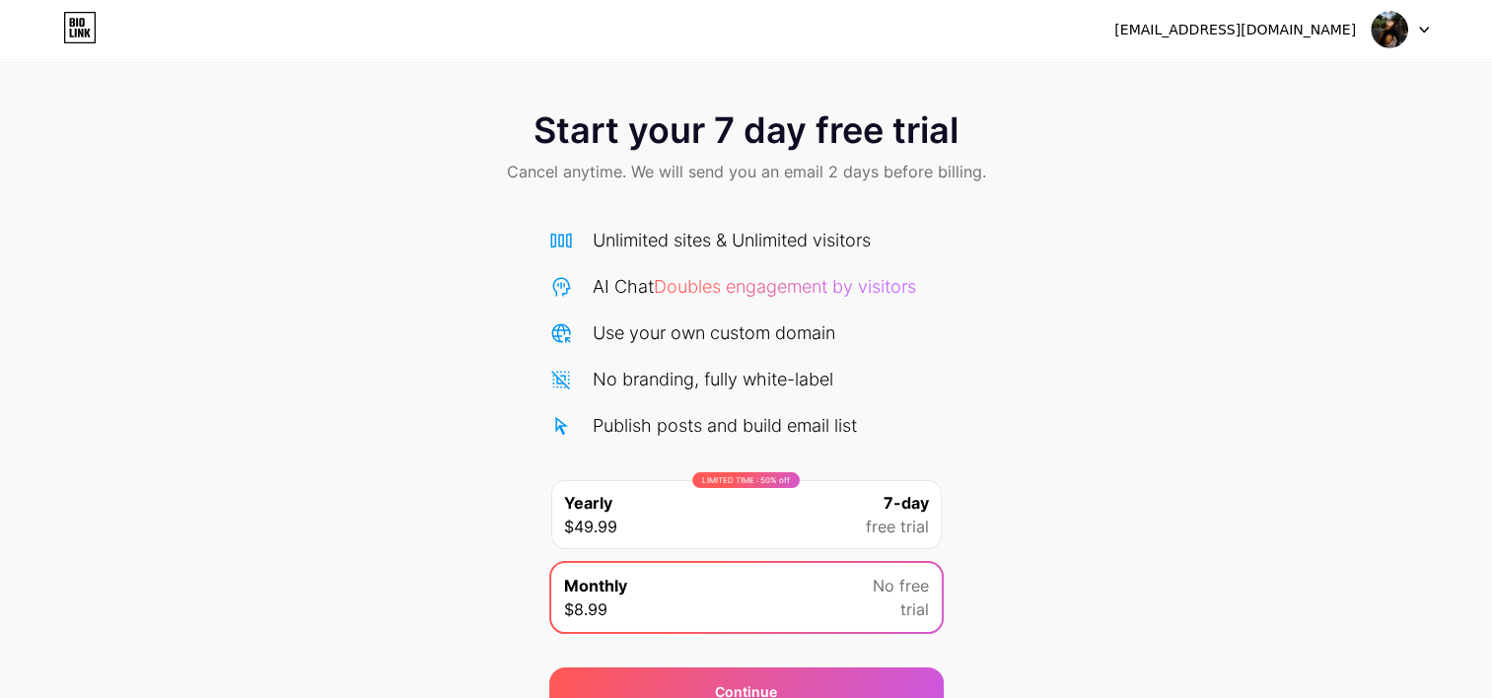
click at [85, 24] on icon at bounding box center [80, 28] width 34 height 32
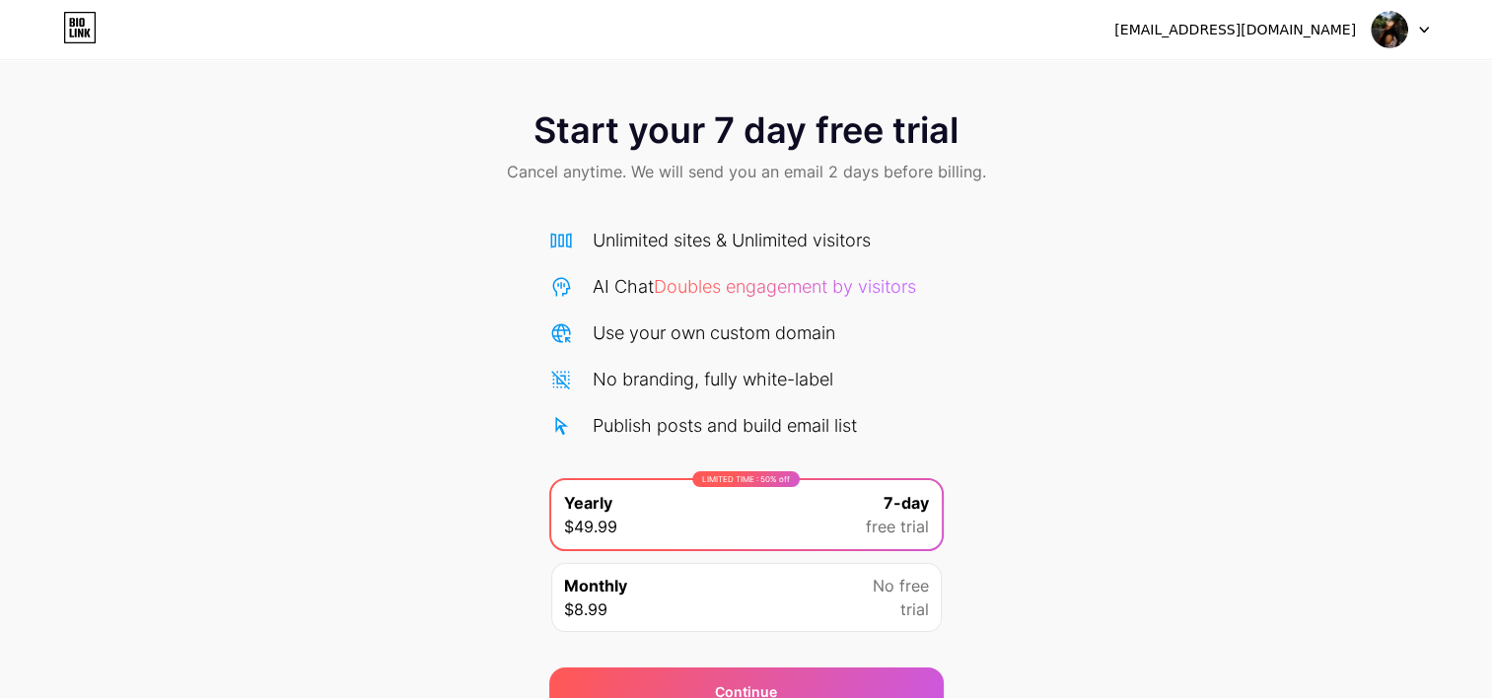
click at [1387, 30] on img at bounding box center [1389, 29] width 37 height 37
click at [1132, 291] on div "Start your 7 day free trial Cancel anytime. We will send you an email 2 days be…" at bounding box center [746, 403] width 1492 height 624
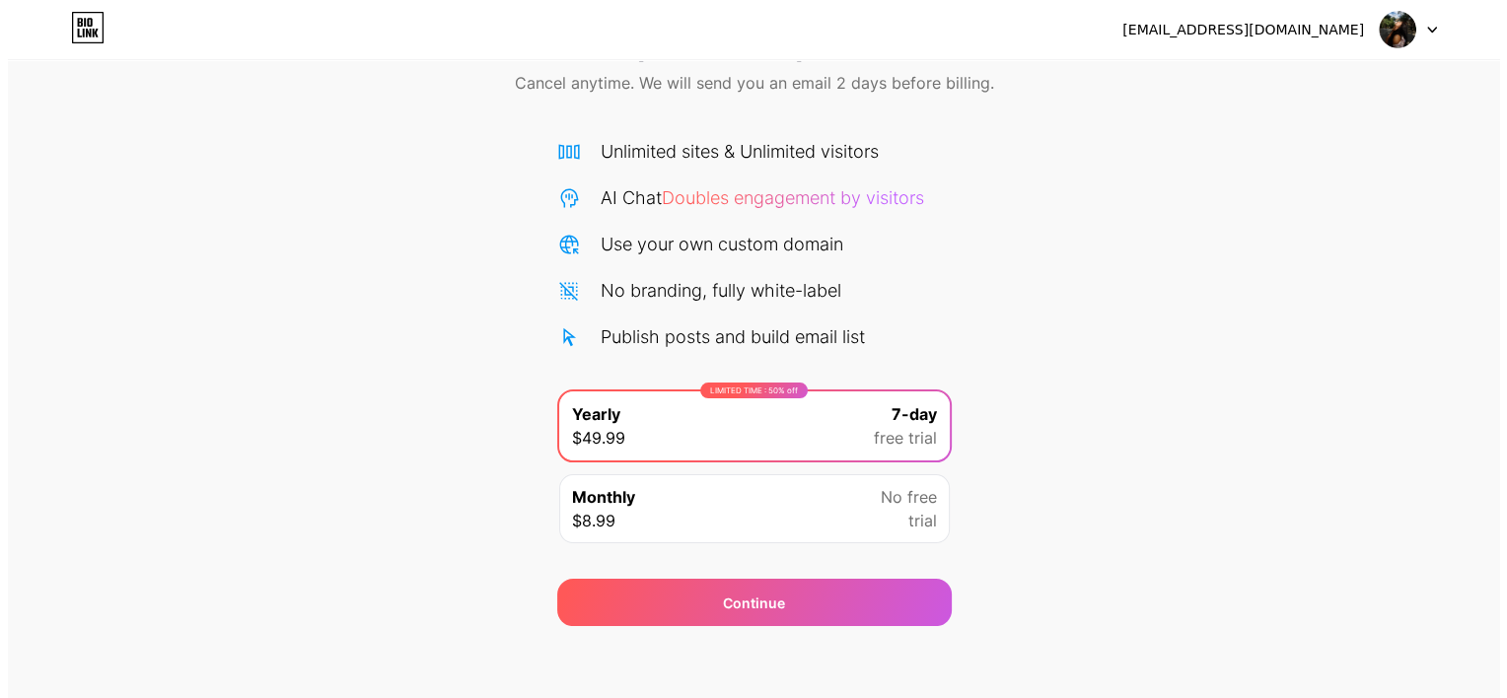
scroll to position [95, 0]
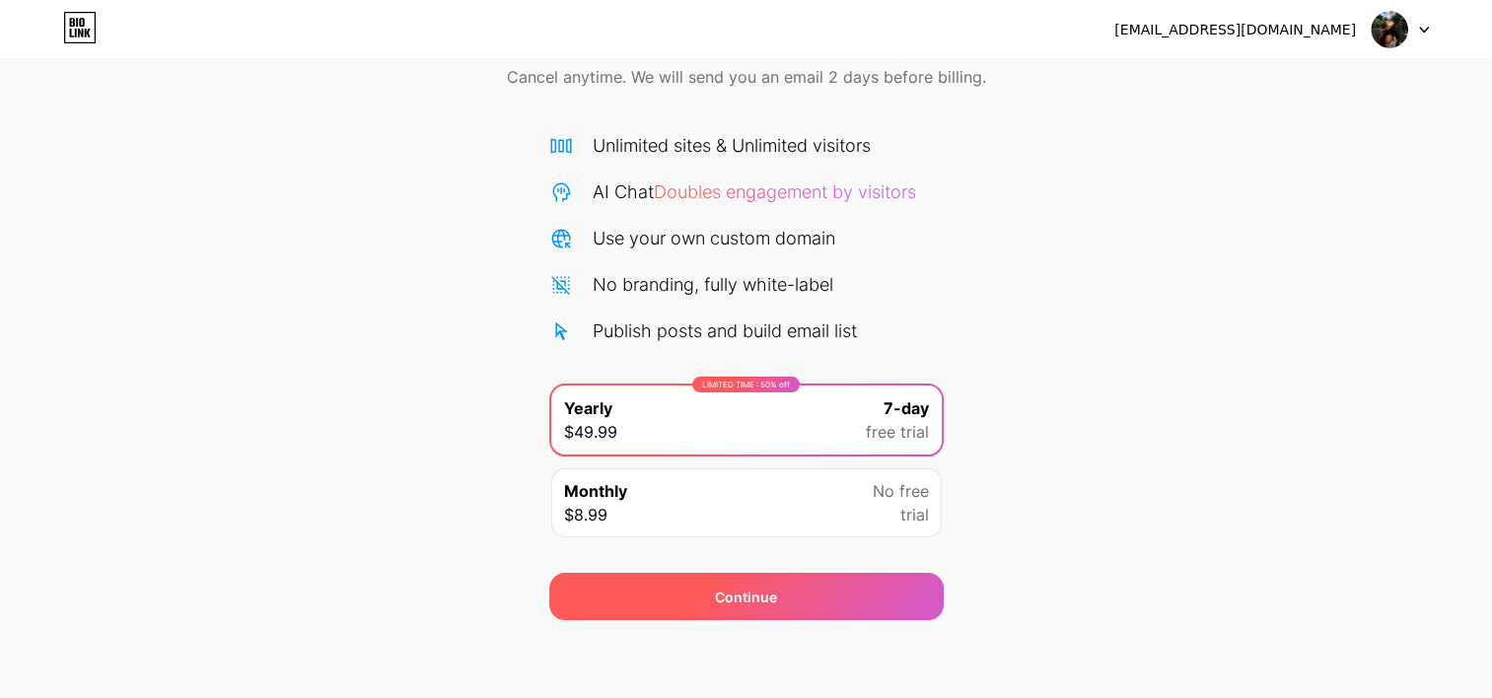
click at [681, 592] on div "Continue" at bounding box center [746, 596] width 394 height 47
